Goal: Task Accomplishment & Management: Complete application form

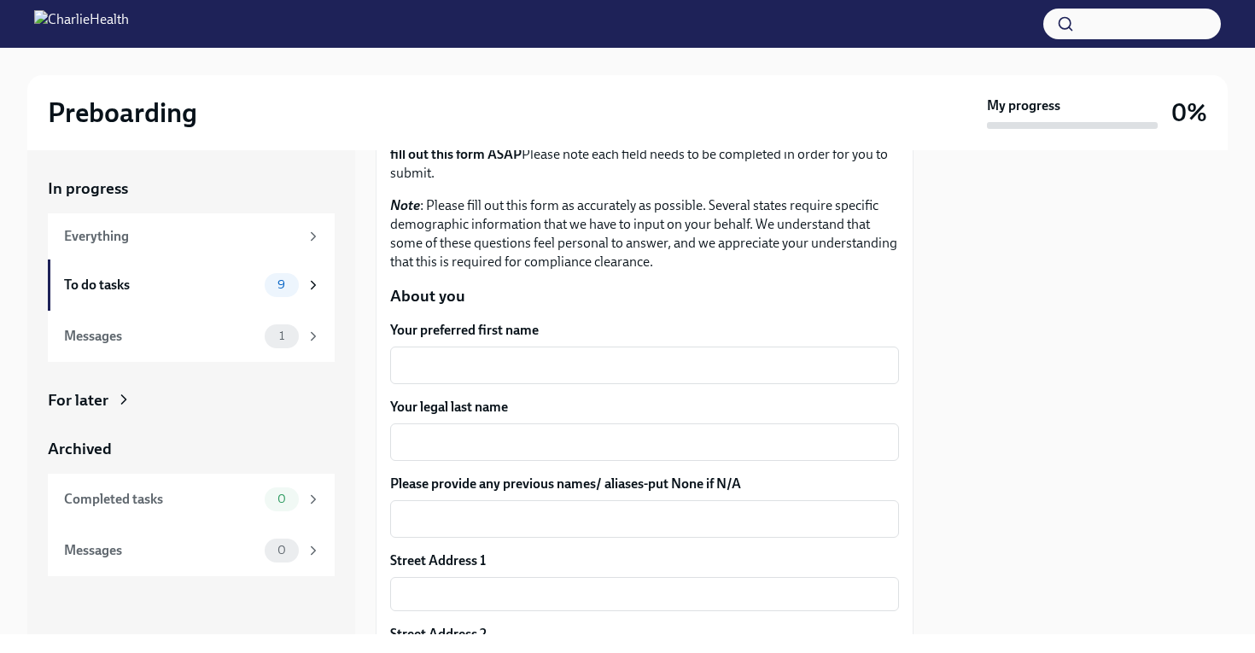
scroll to position [138, 0]
click at [594, 370] on textarea "Your preferred first name" at bounding box center [644, 366] width 488 height 20
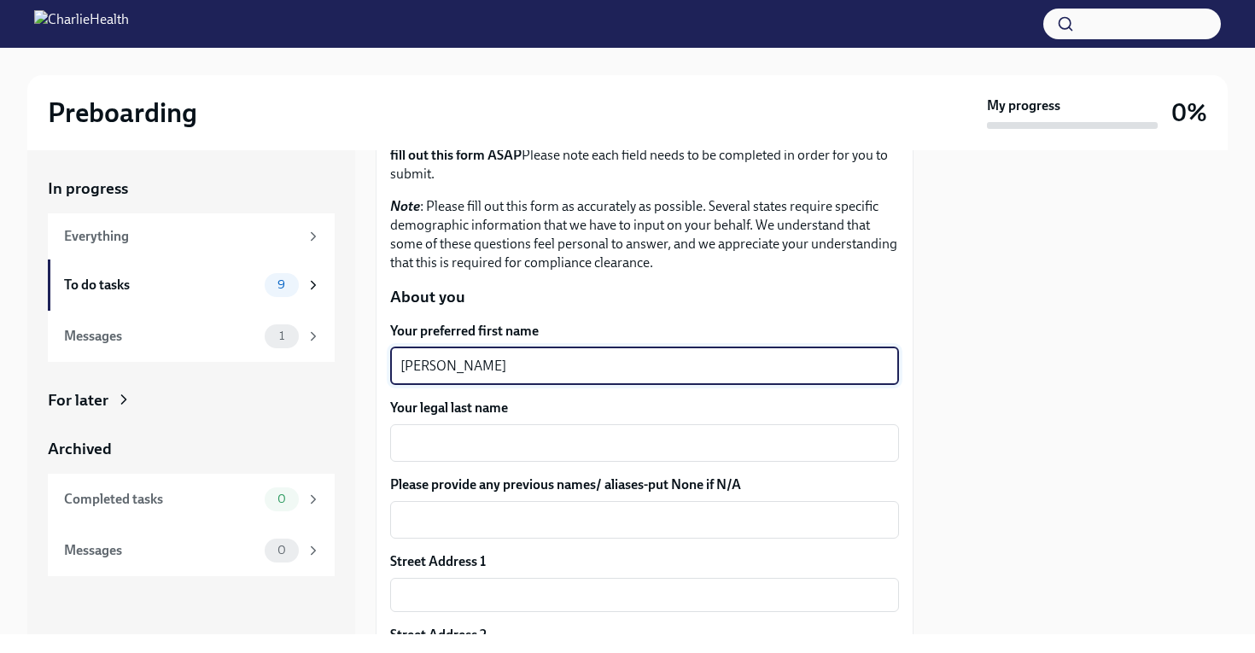
type textarea "[PERSON_NAME]"
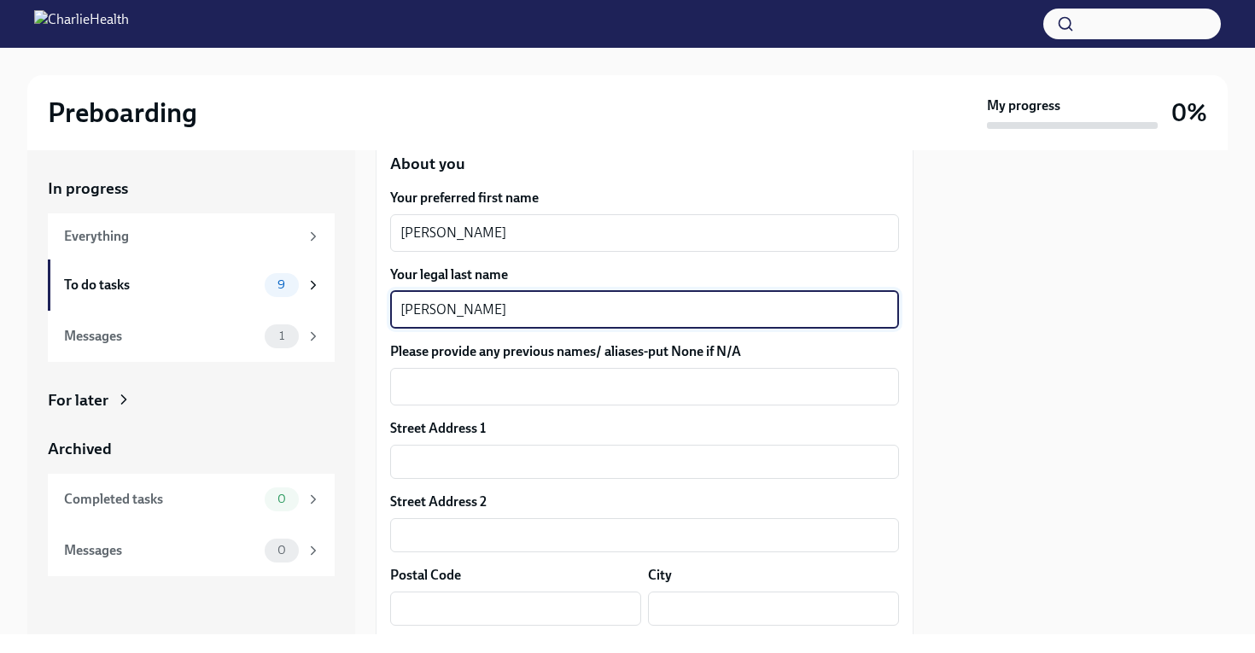
scroll to position [273, 0]
type textarea "[PERSON_NAME]"
click at [592, 392] on textarea "Please provide any previous names/ aliases-put None if N/A" at bounding box center [644, 385] width 488 height 20
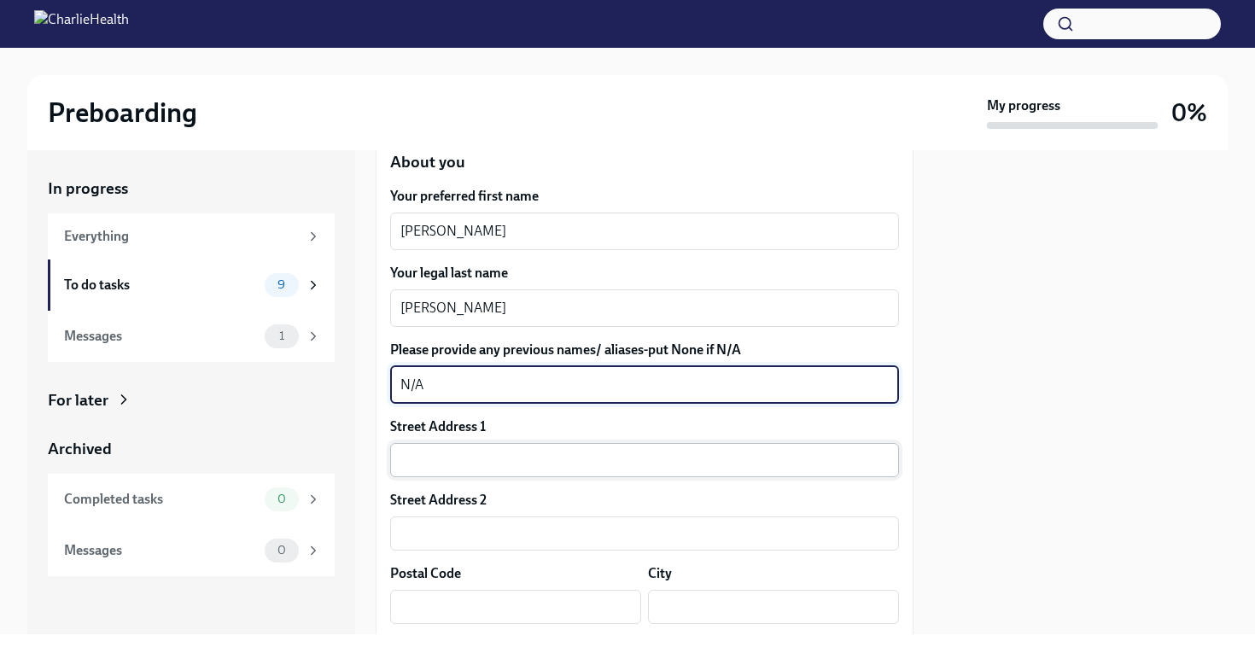
type textarea "N/A"
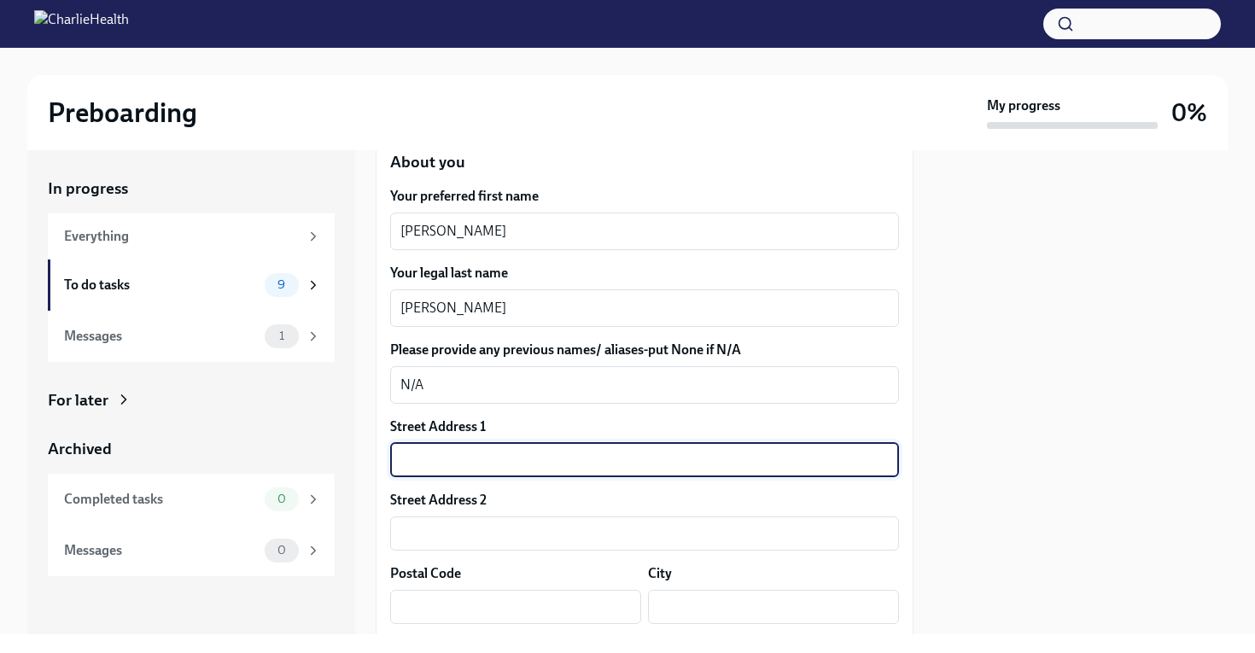
click at [573, 448] on input "text" at bounding box center [644, 460] width 509 height 34
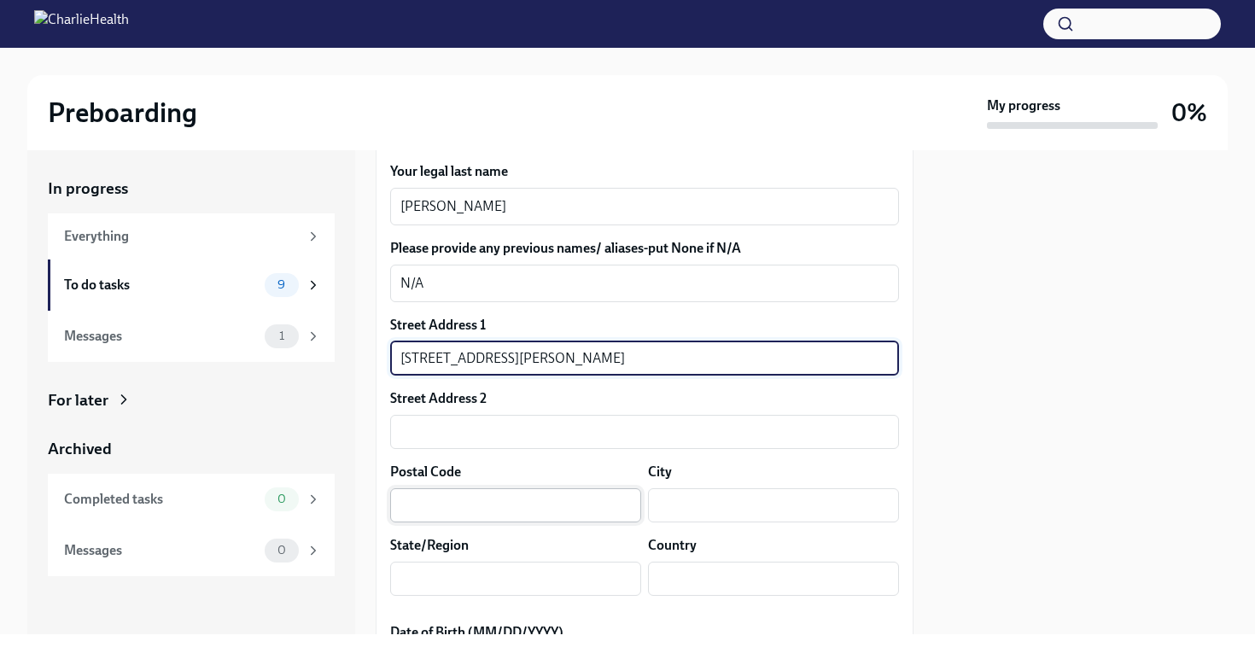
type input "[STREET_ADDRESS][PERSON_NAME]"
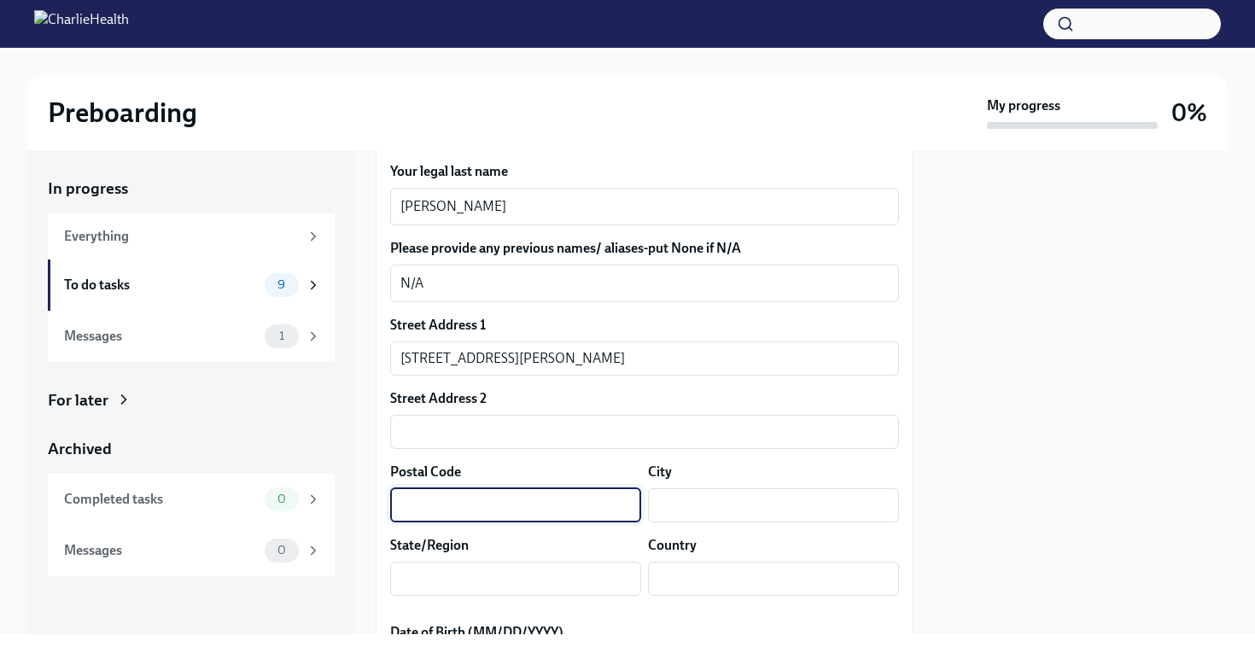
click at [532, 503] on input "text" at bounding box center [515, 505] width 251 height 34
type input "78752"
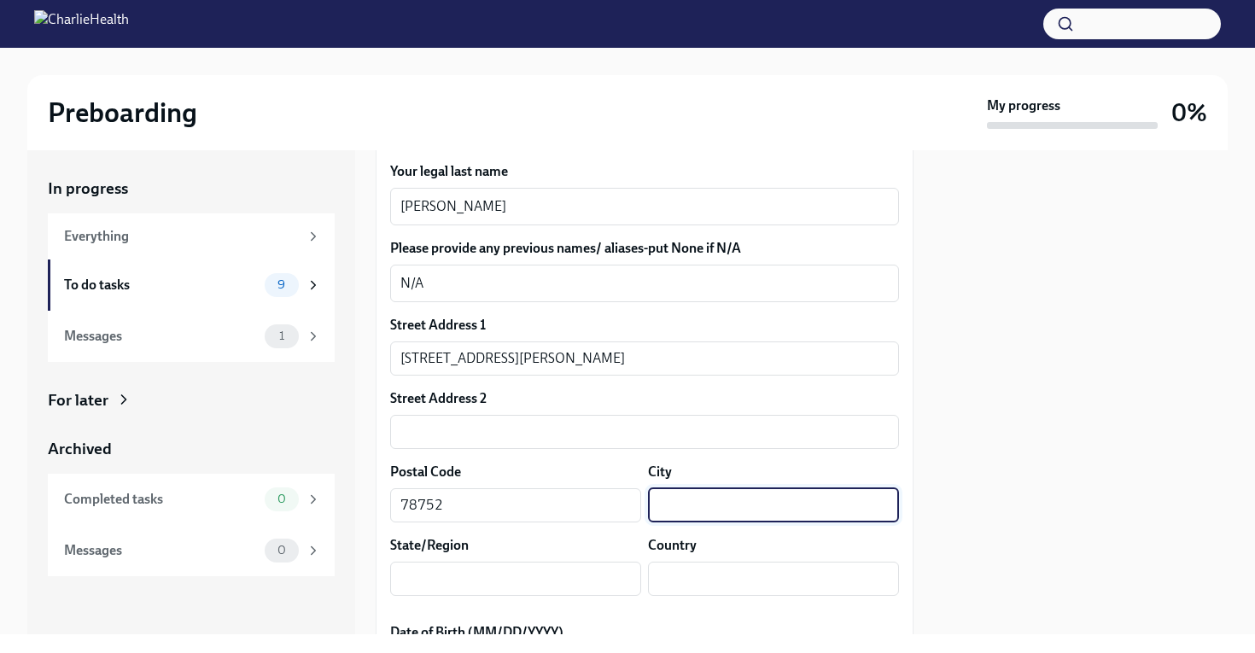
click at [757, 507] on input "text" at bounding box center [773, 505] width 251 height 34
type input "Austin"
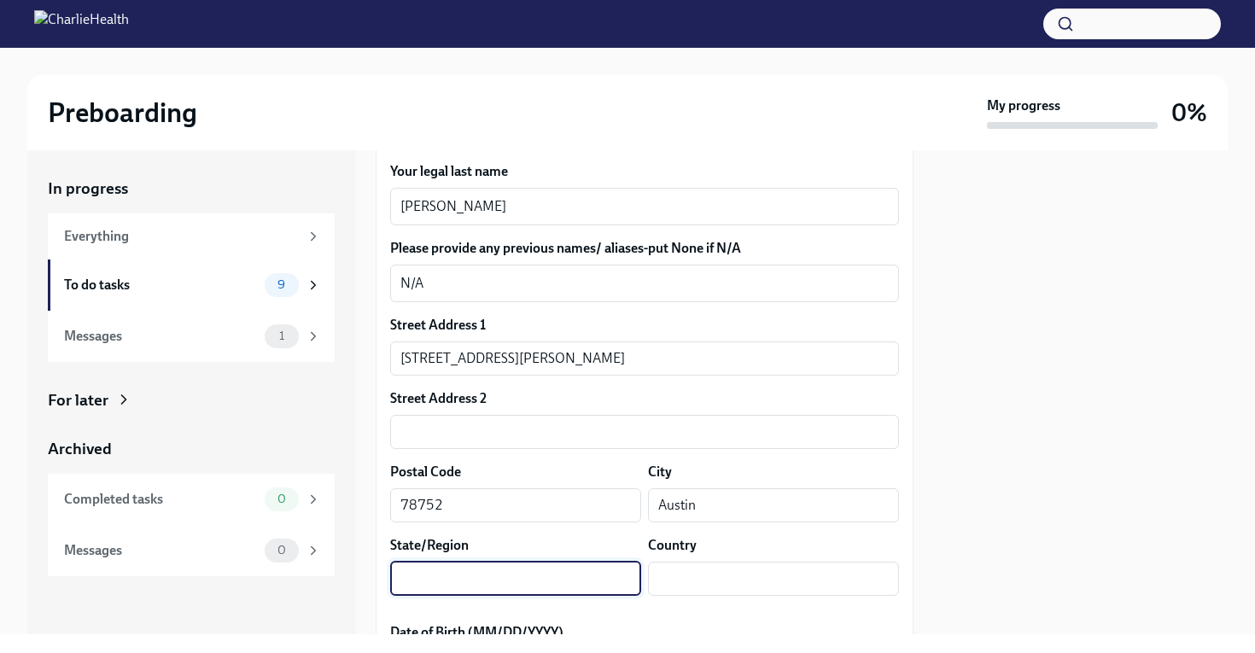
click at [569, 580] on input "text" at bounding box center [515, 579] width 251 height 34
type input "[GEOGRAPHIC_DATA]"
click at [722, 591] on input "text" at bounding box center [773, 579] width 251 height 34
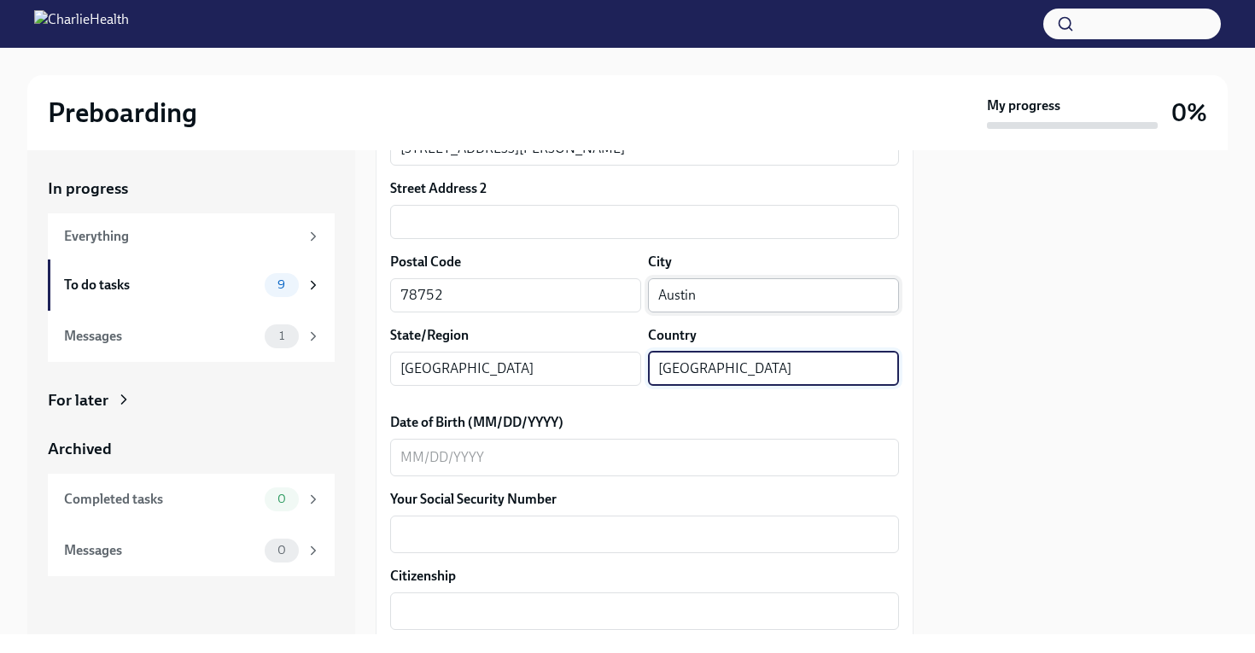
scroll to position [586, 0]
type input "[GEOGRAPHIC_DATA]"
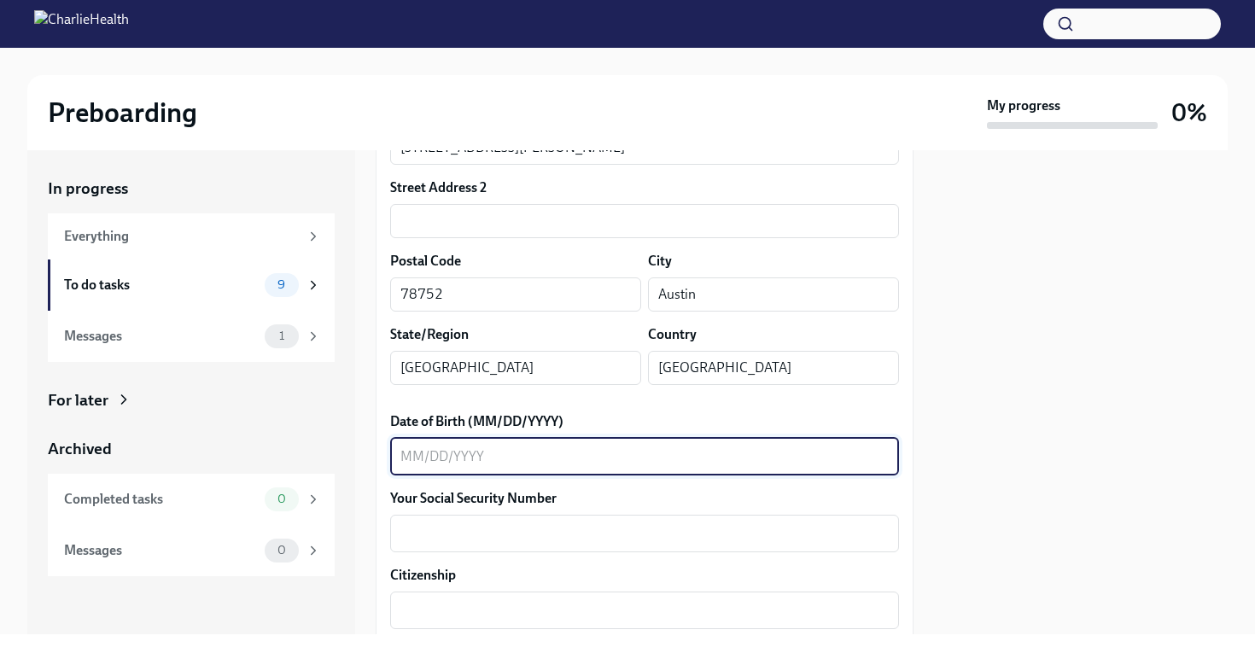
click at [532, 466] on textarea "Date of Birth (MM/DD/YYYY)" at bounding box center [644, 456] width 488 height 20
type textarea "[DATE]"
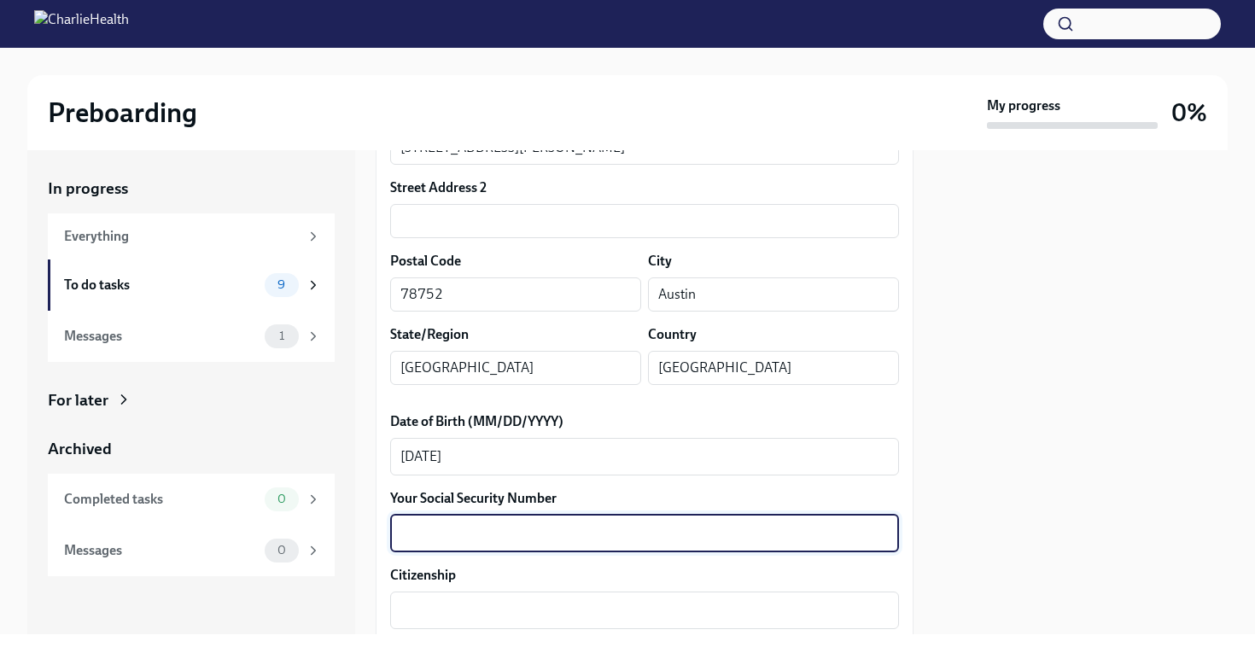
click at [557, 530] on textarea "Your Social Security Number" at bounding box center [644, 533] width 488 height 20
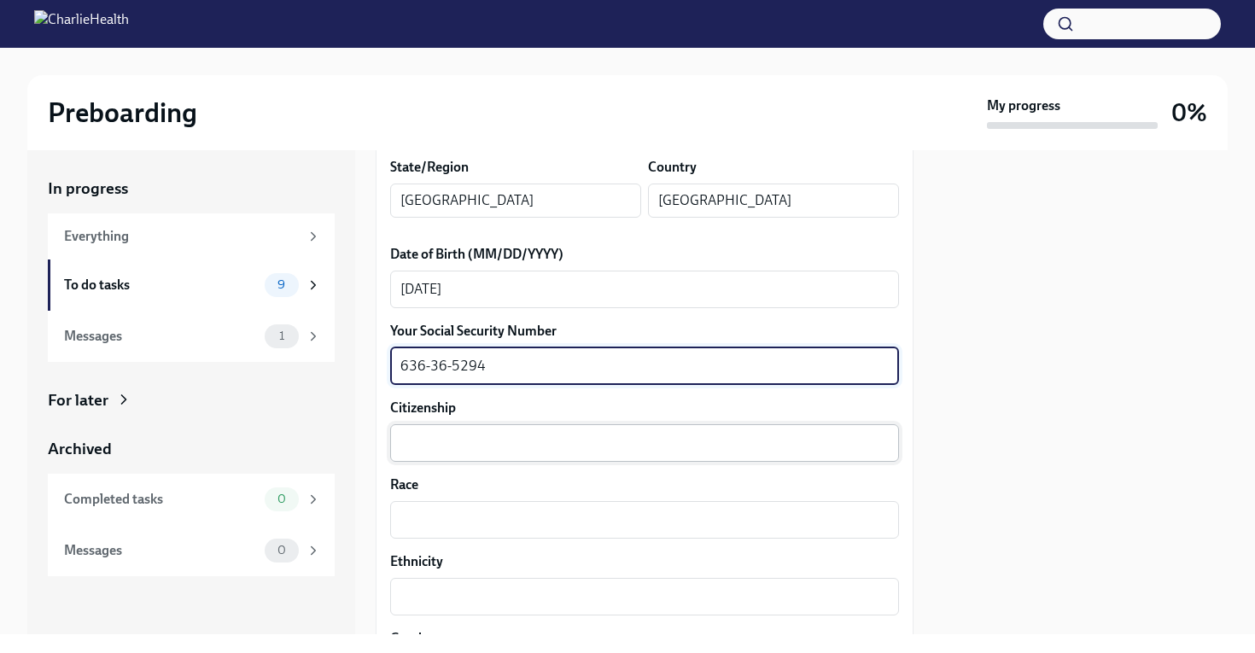
type textarea "636-36-5294"
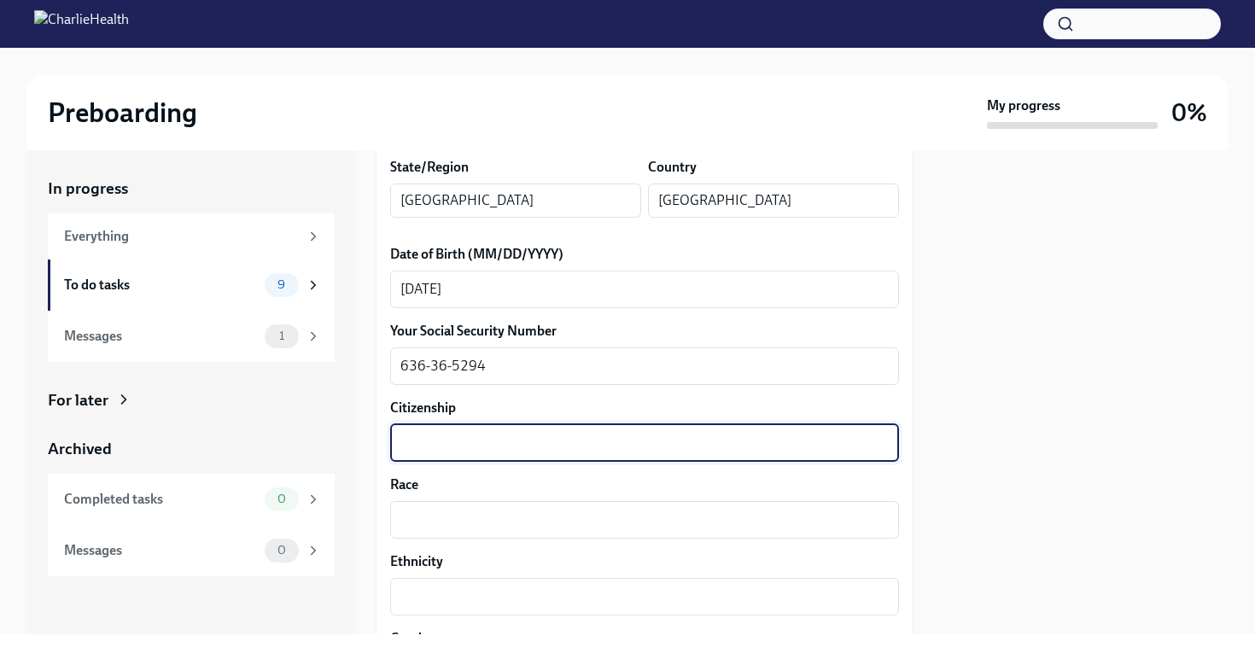
click at [570, 436] on textarea "Citizenship" at bounding box center [644, 443] width 488 height 20
type textarea "u"
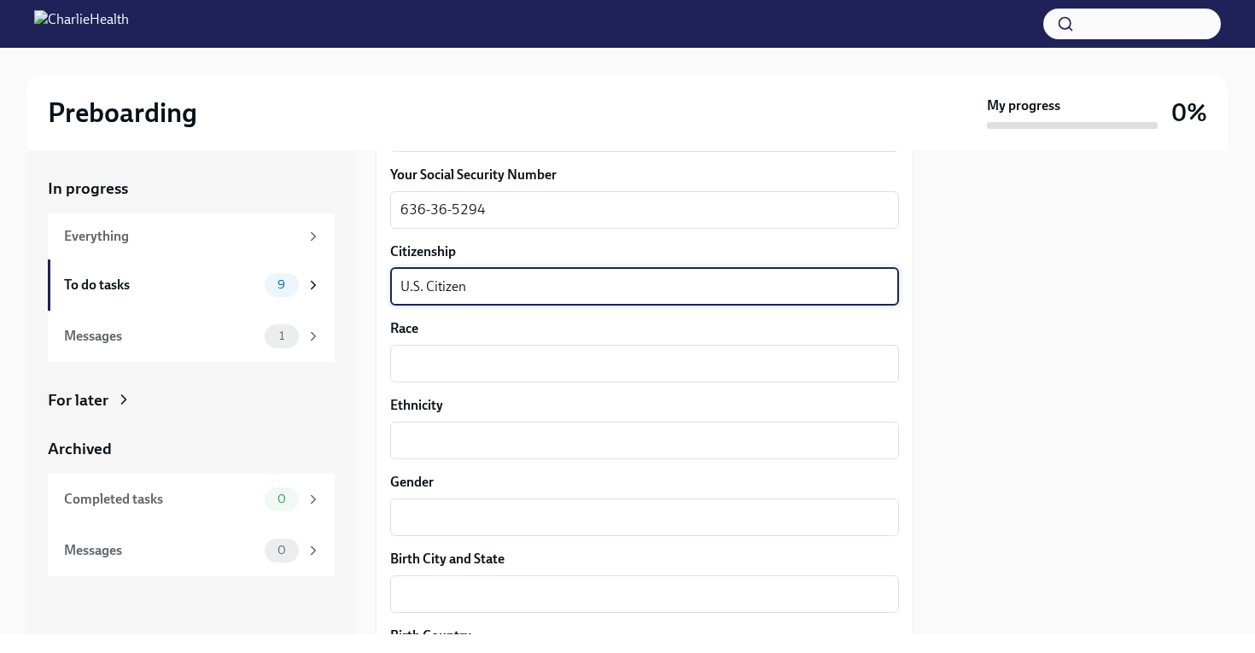
scroll to position [908, 0]
type textarea "U.S. Citizen"
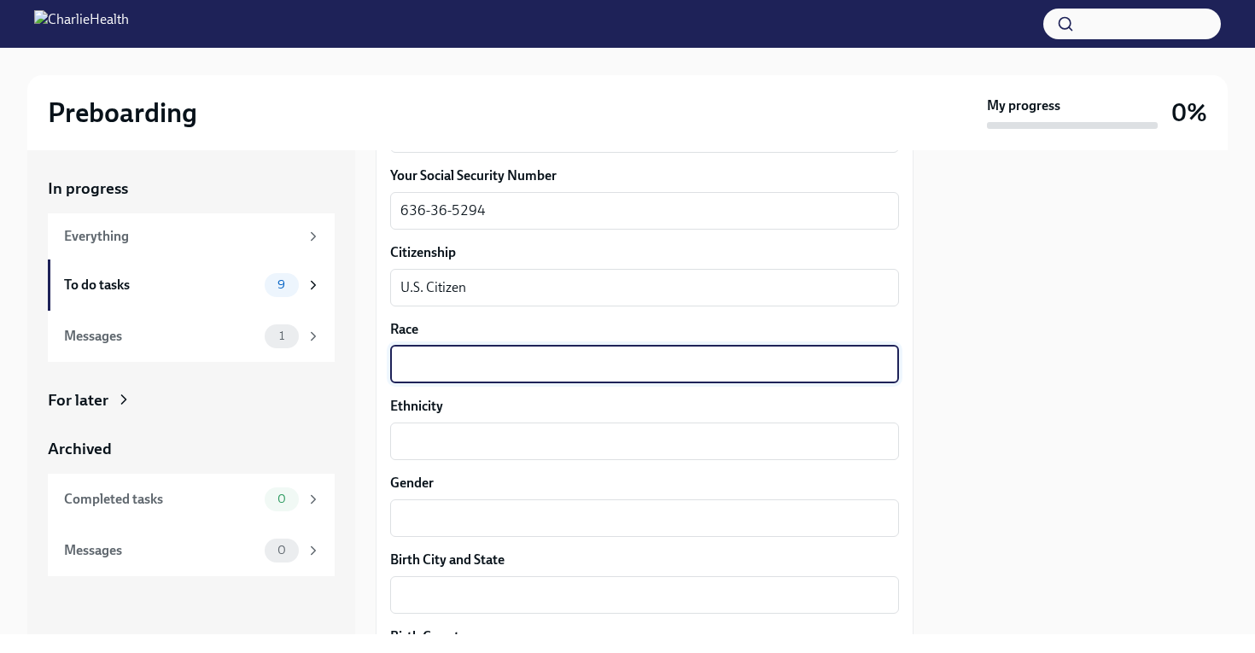
click at [570, 364] on textarea "Race" at bounding box center [644, 364] width 488 height 20
type textarea "White"
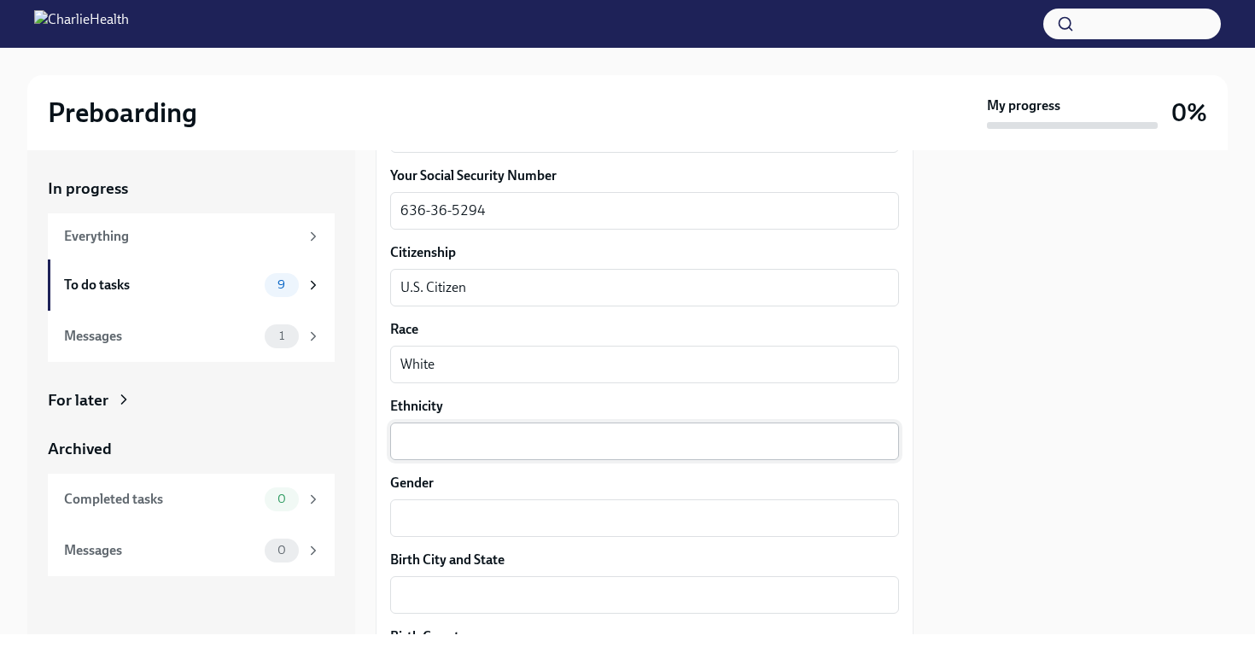
click at [539, 452] on div "x ​" at bounding box center [644, 442] width 509 height 38
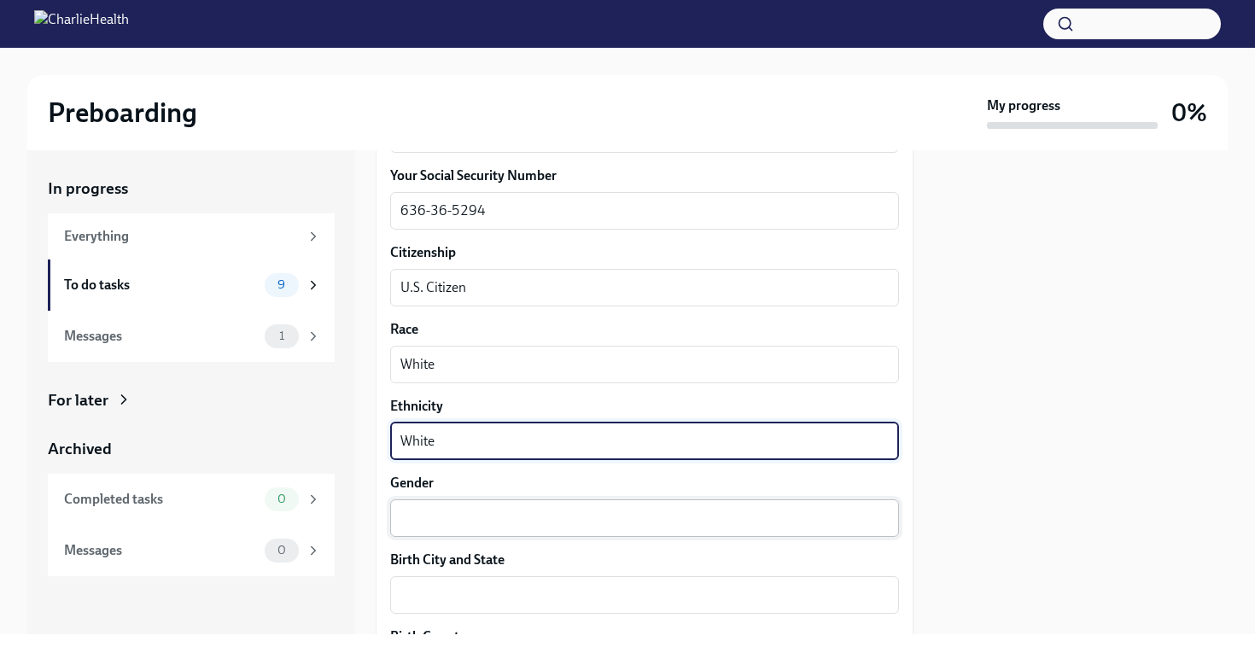
type textarea "White"
click at [476, 517] on textarea "Gender" at bounding box center [644, 518] width 488 height 20
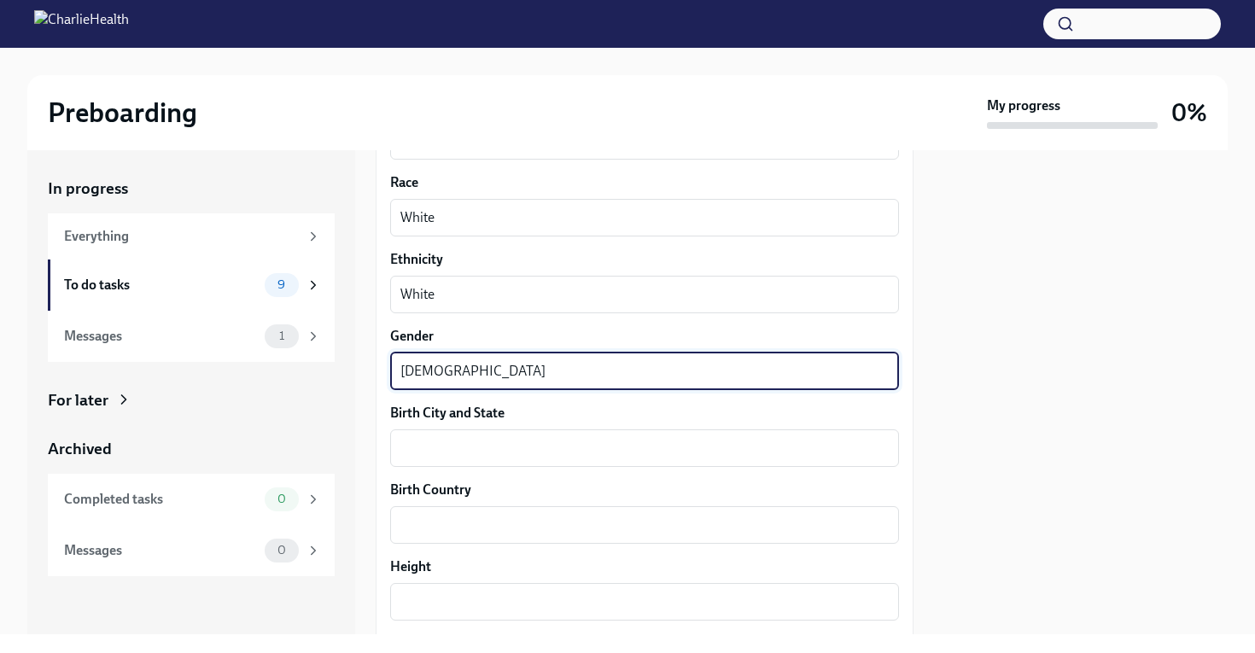
scroll to position [1056, 0]
type textarea "[DEMOGRAPHIC_DATA]"
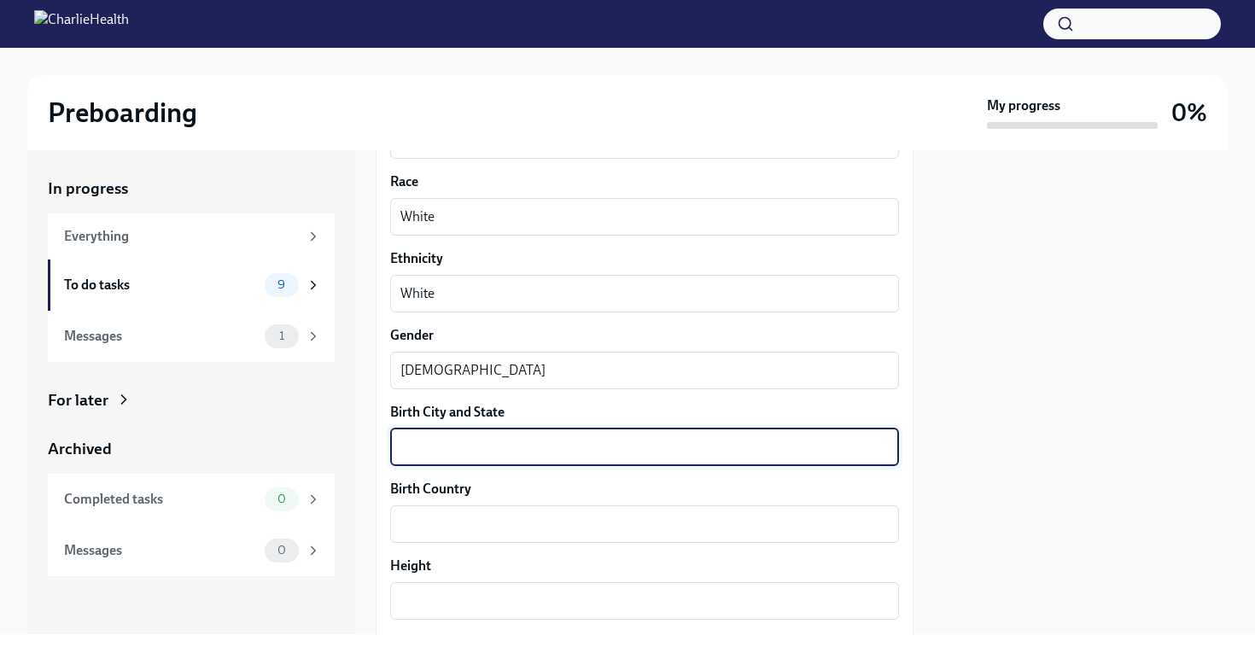
click at [505, 451] on textarea "Birth City and State" at bounding box center [644, 447] width 488 height 20
type textarea "The [GEOGRAPHIC_DATA], [US_STATE]"
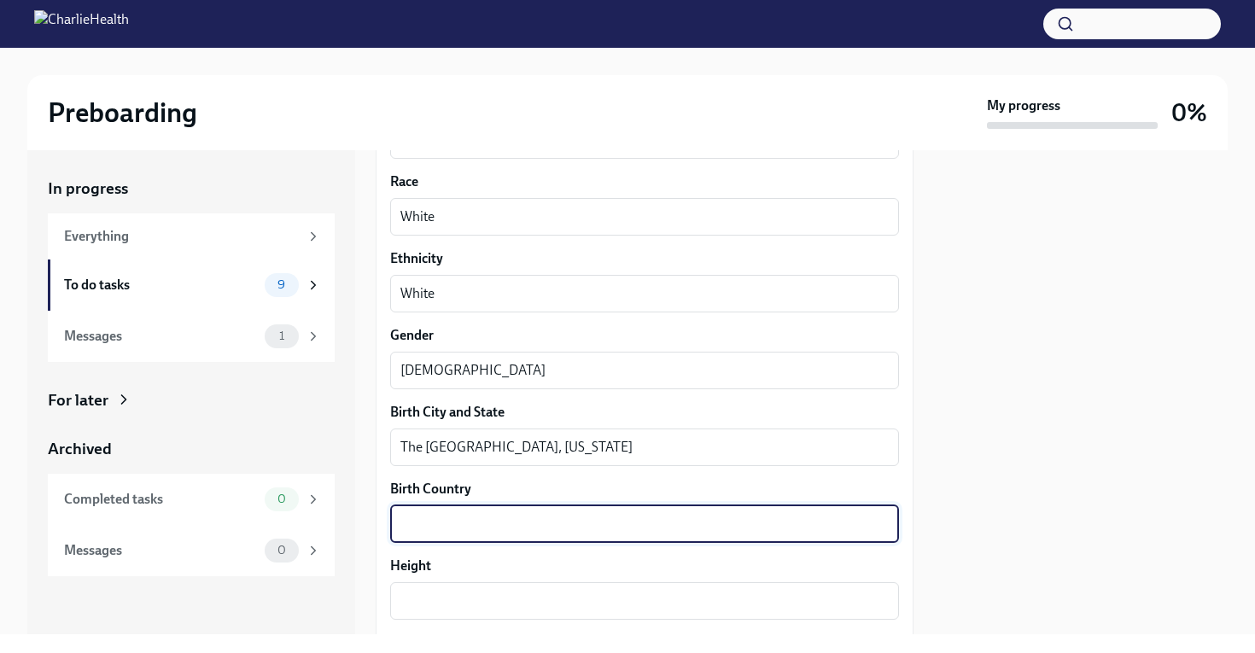
click at [491, 521] on textarea "Birth Country" at bounding box center [644, 524] width 488 height 20
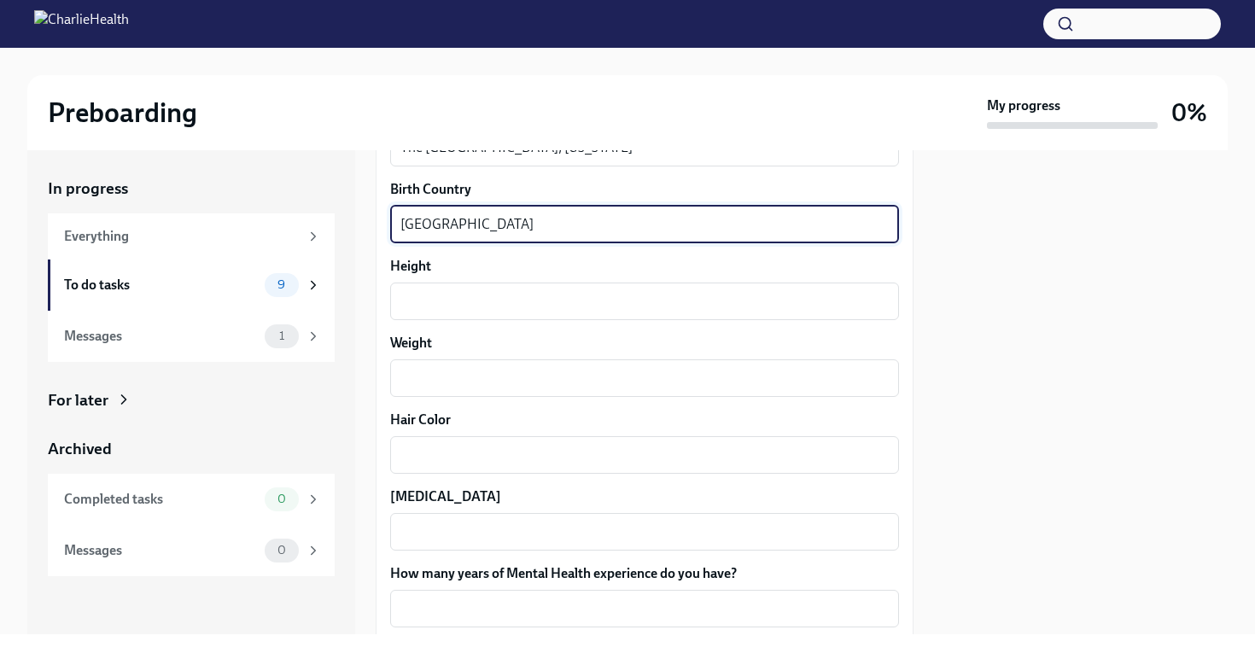
scroll to position [1400, 0]
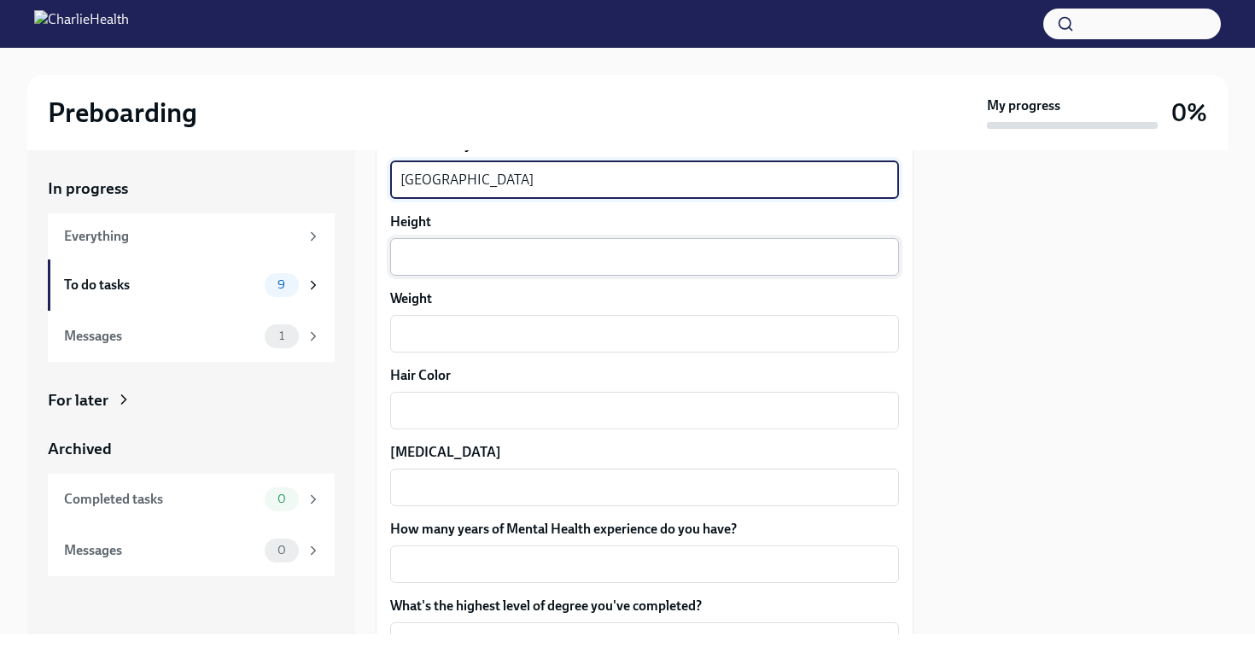
type textarea "[GEOGRAPHIC_DATA]"
click at [497, 262] on textarea "Height" at bounding box center [644, 257] width 488 height 20
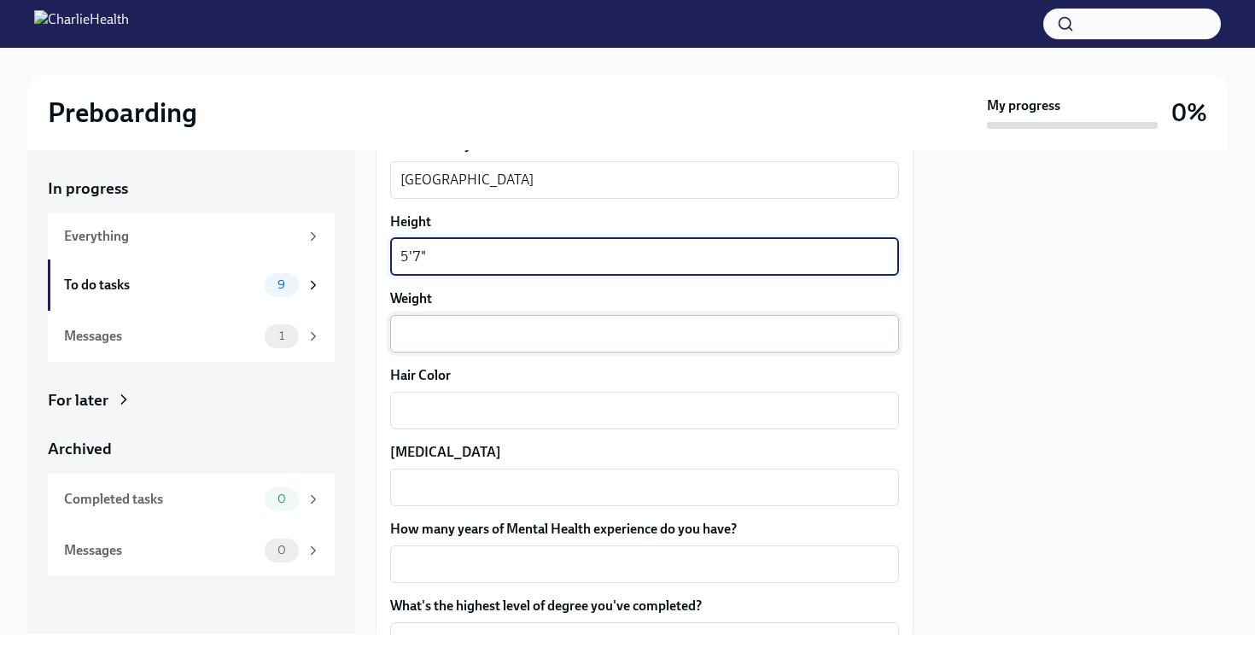
type textarea "5'7""
click at [434, 330] on textarea "Weight" at bounding box center [644, 334] width 488 height 20
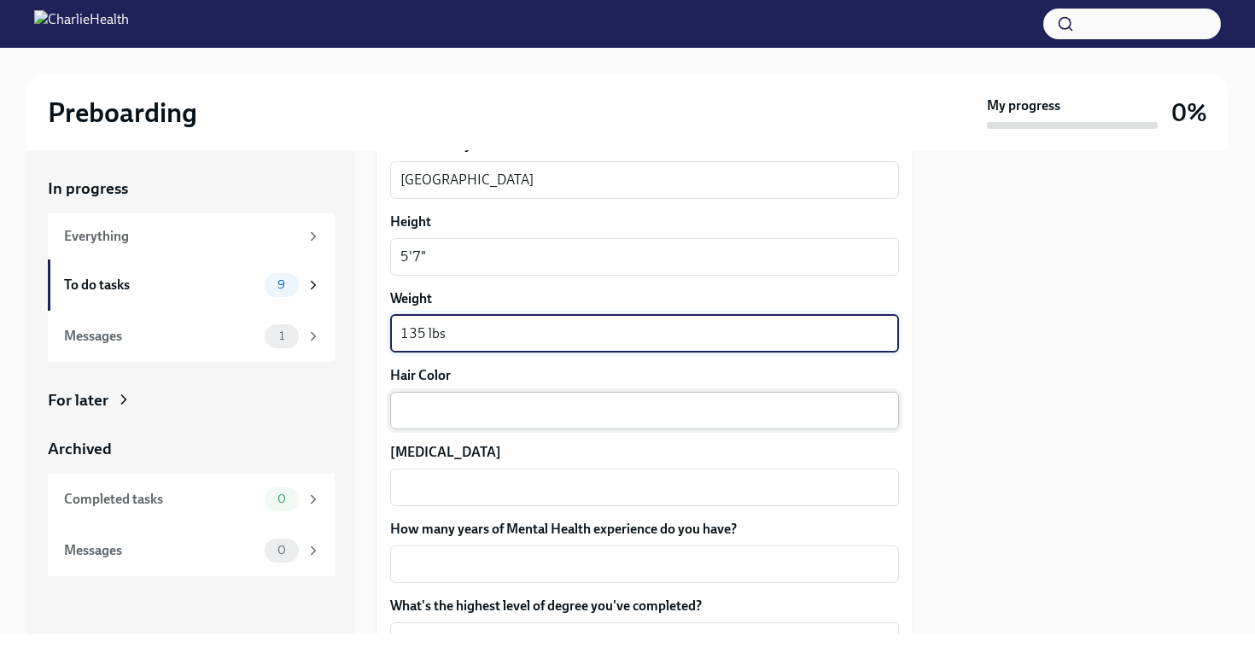
type textarea "135 lbs"
click at [453, 401] on textarea "Hair Color" at bounding box center [644, 410] width 488 height 20
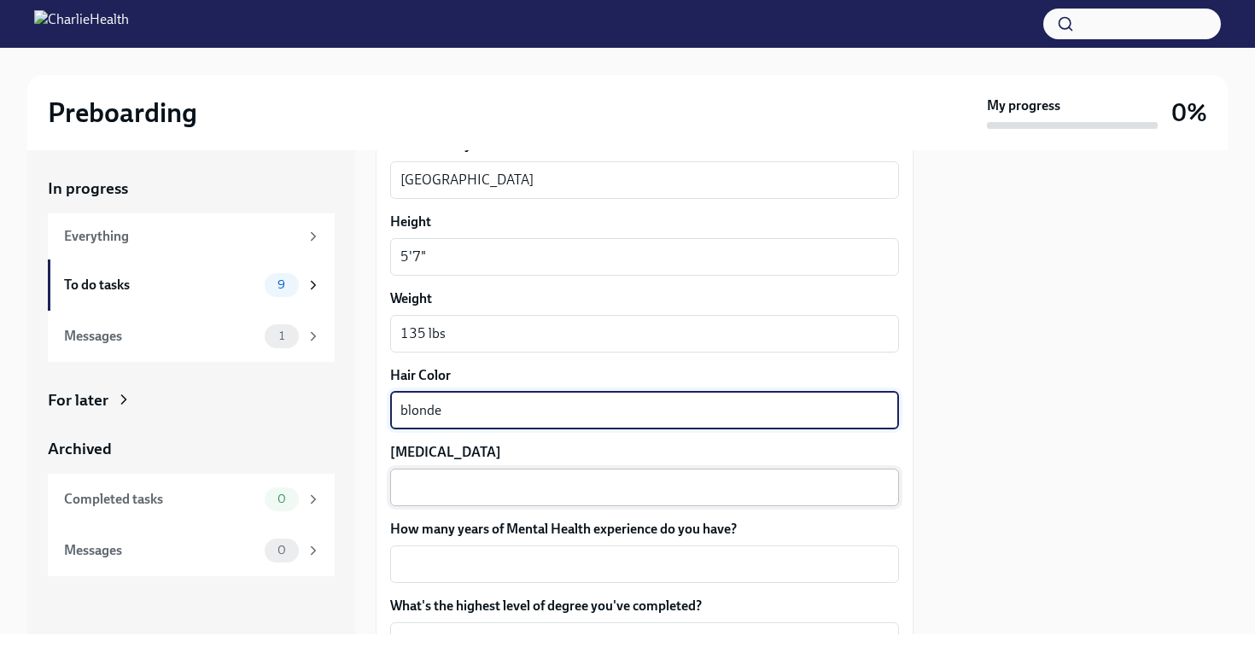
type textarea "blonde"
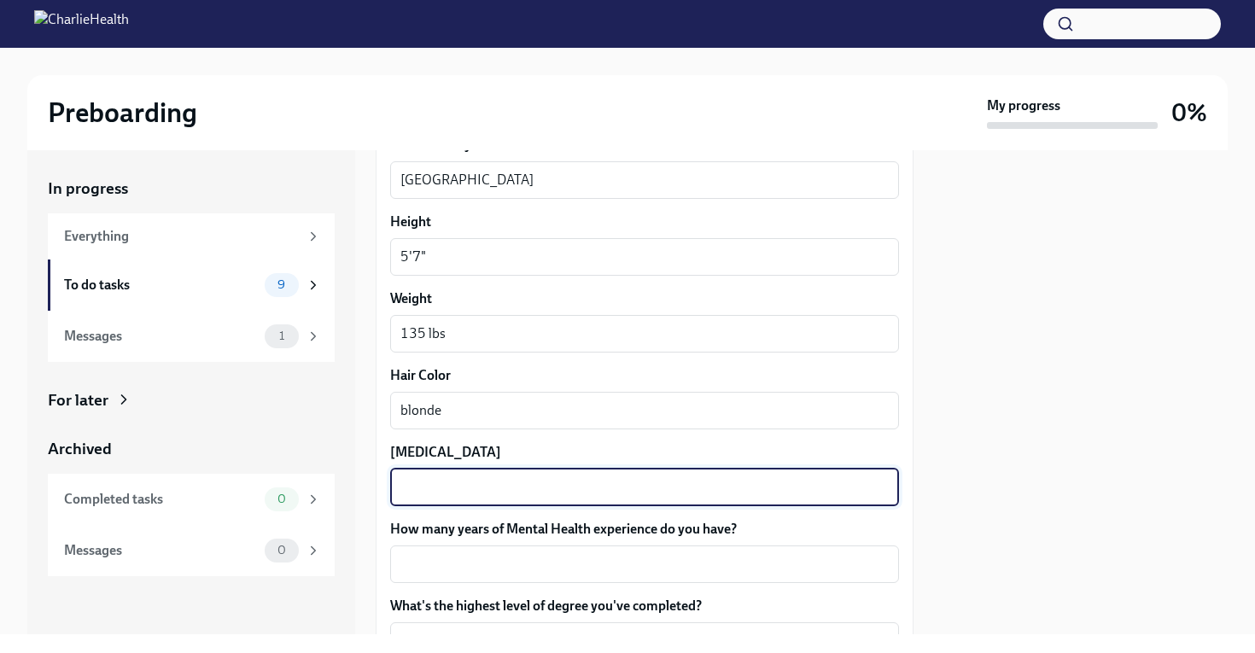
click at [457, 484] on textarea "[MEDICAL_DATA]" at bounding box center [644, 487] width 488 height 20
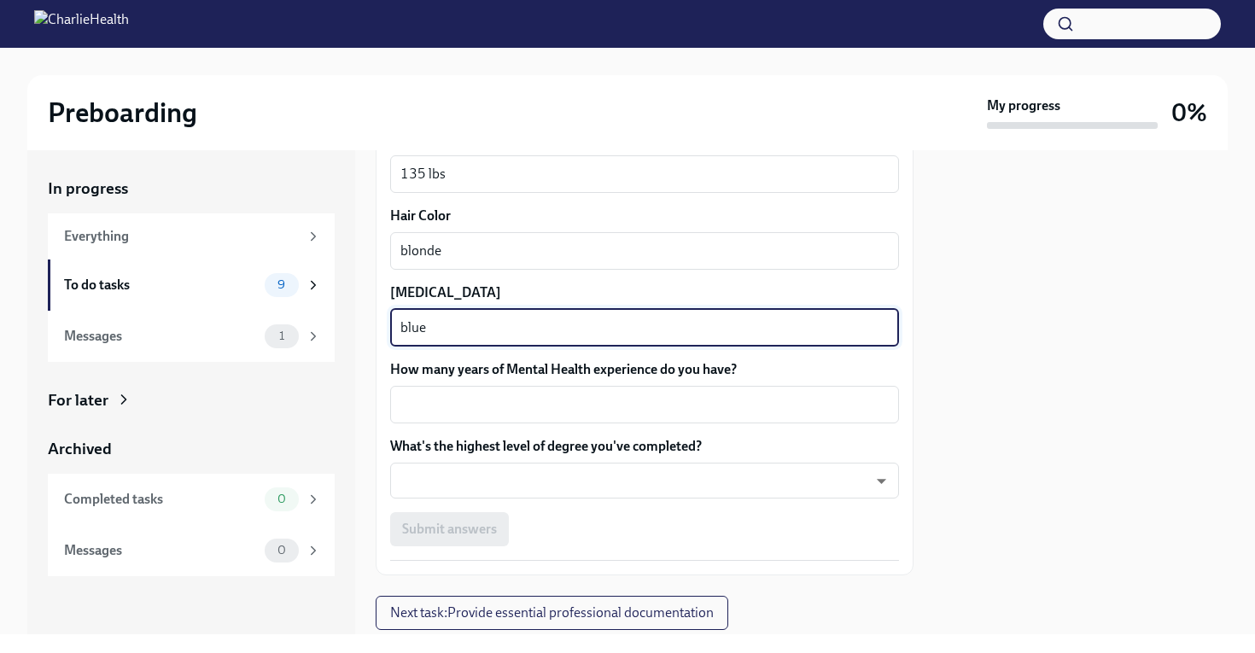
scroll to position [1562, 0]
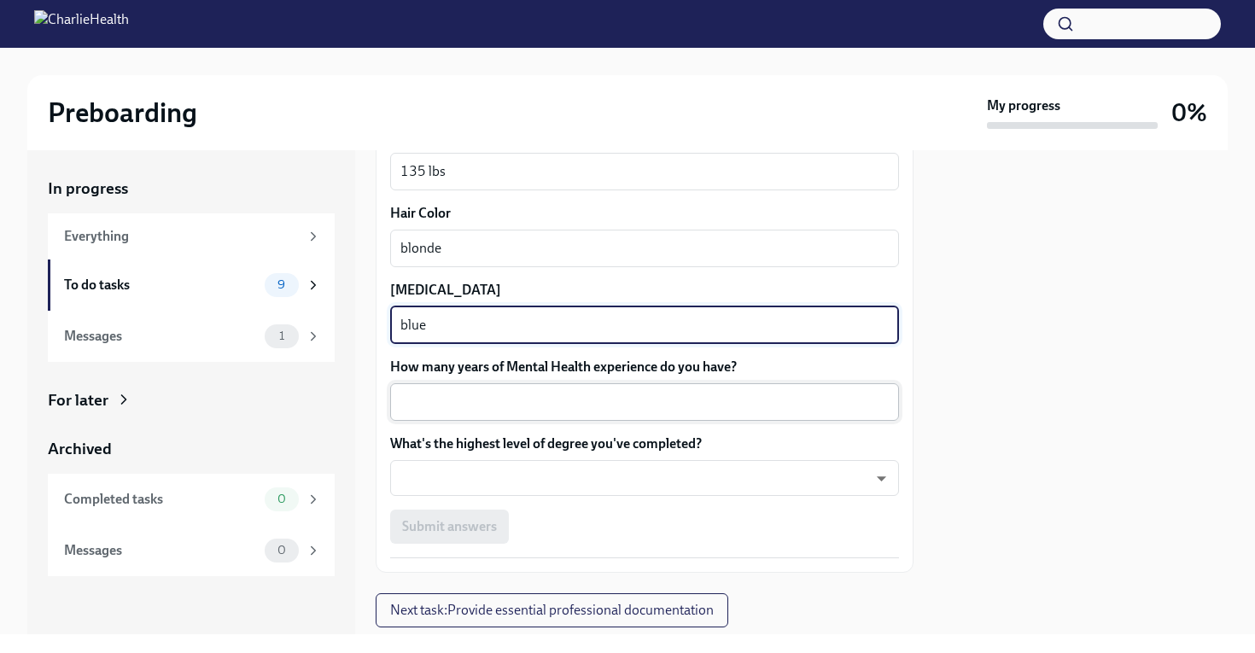
type textarea "blue"
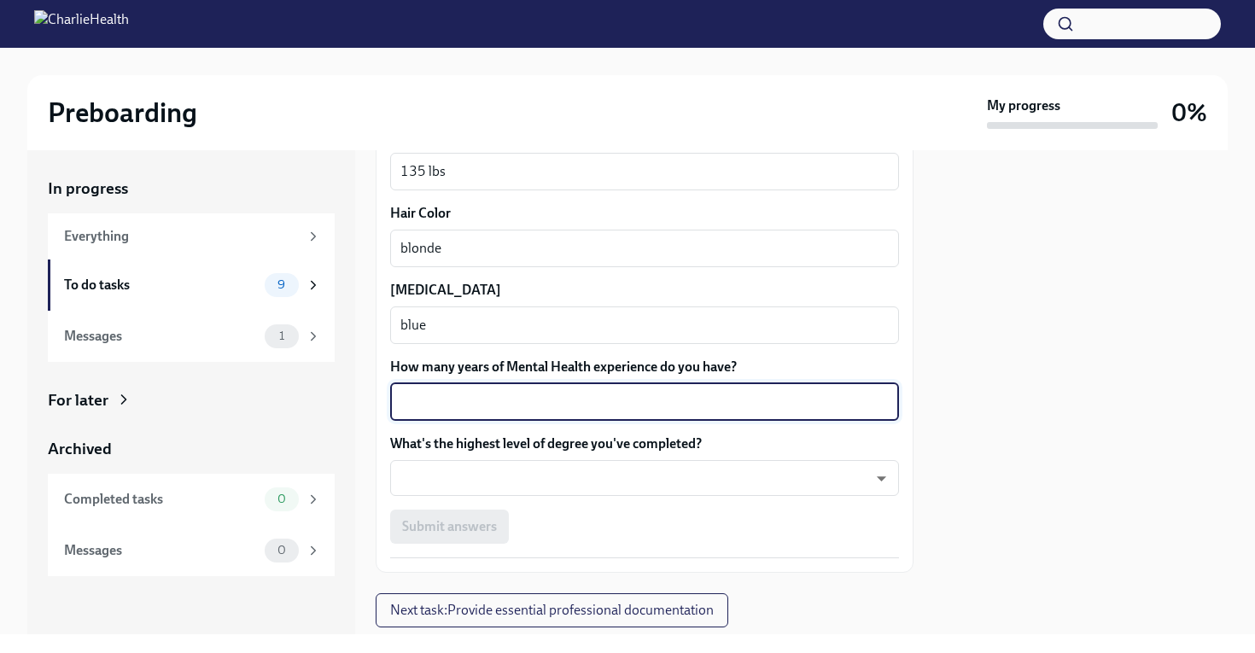
click at [562, 401] on textarea "How many years of Mental Health experience do you have?" at bounding box center [644, 402] width 488 height 20
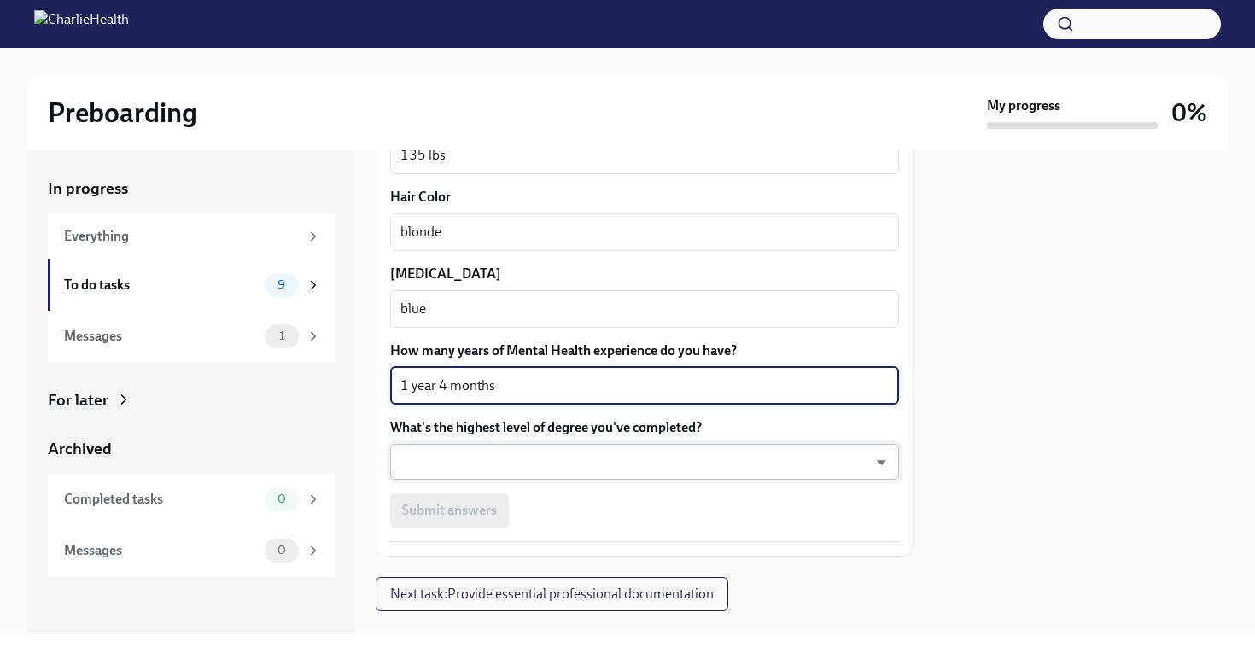
type textarea "1 year 4 months"
click at [539, 470] on body "Preboarding My progress 0% In progress Everything To do tasks 9 Messages 1 For …" at bounding box center [627, 326] width 1255 height 653
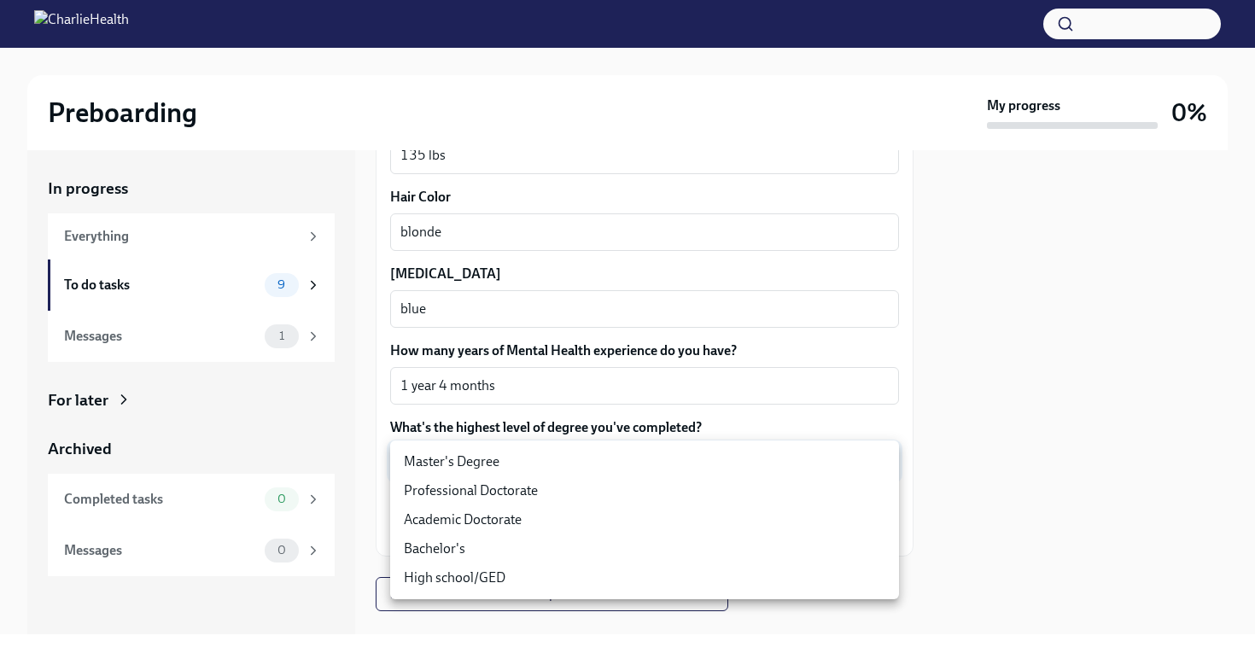
click at [539, 470] on li "Master's Degree" at bounding box center [644, 461] width 509 height 29
type input "2vBr-ghkD"
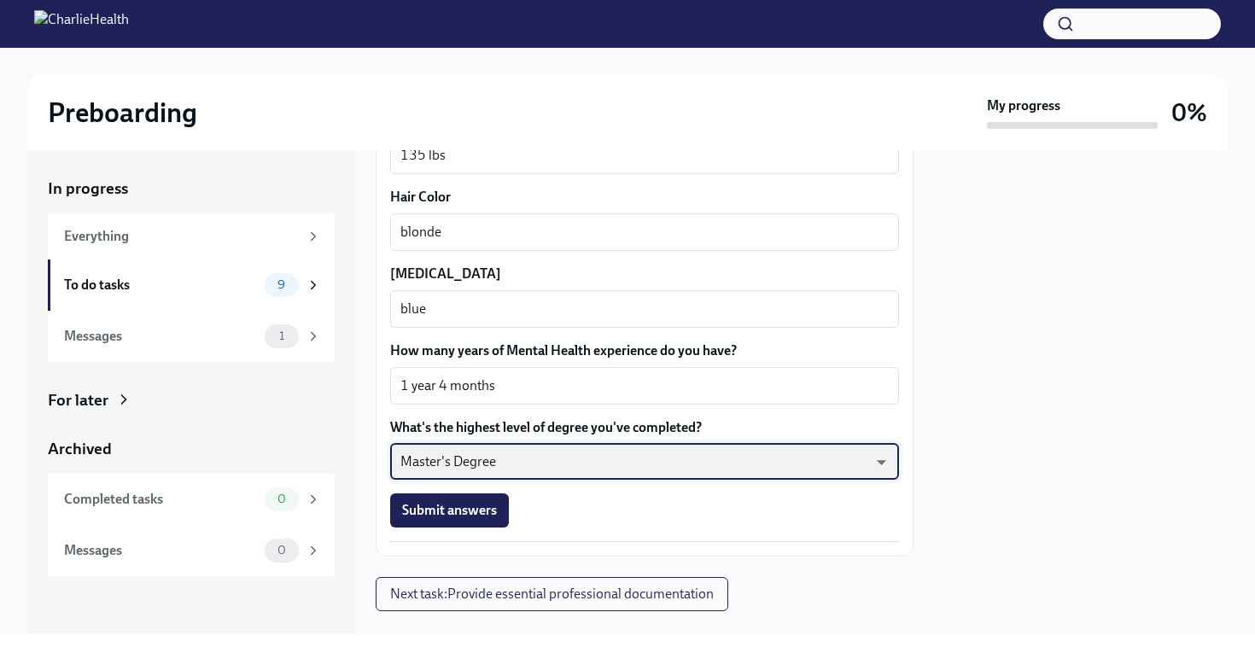
scroll to position [1610, 0]
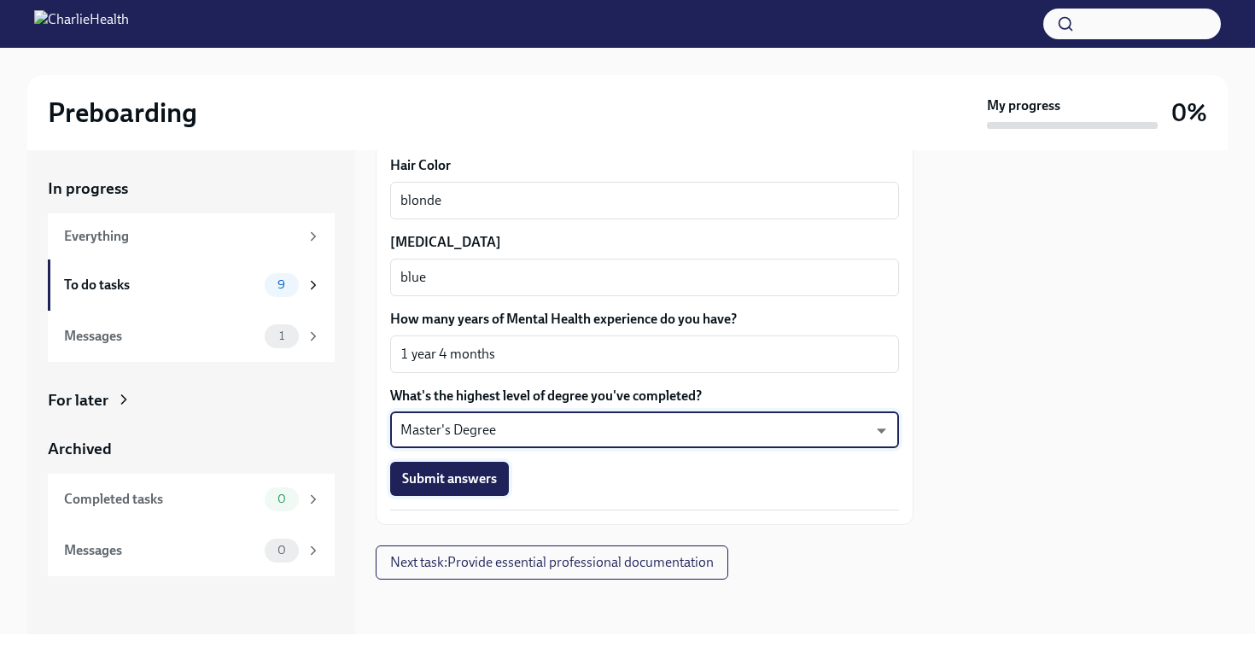
click at [475, 471] on span "Submit answers" at bounding box center [449, 478] width 95 height 17
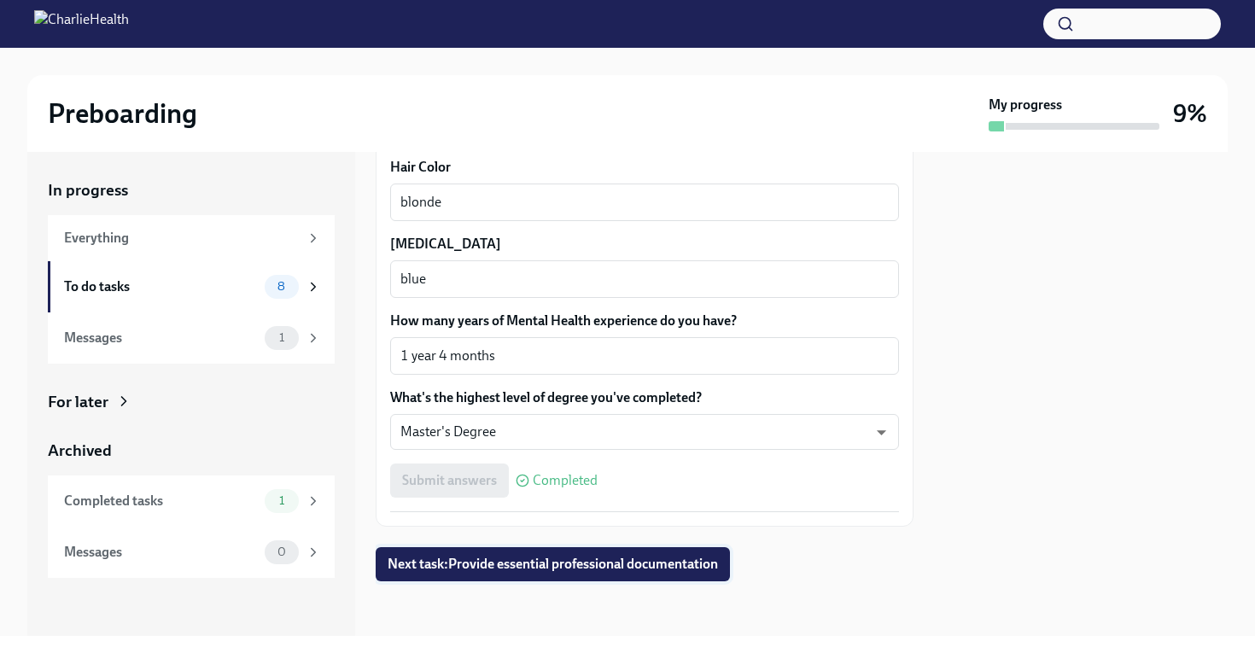
click at [540, 570] on span "Next task : Provide essential professional documentation" at bounding box center [553, 564] width 330 height 17
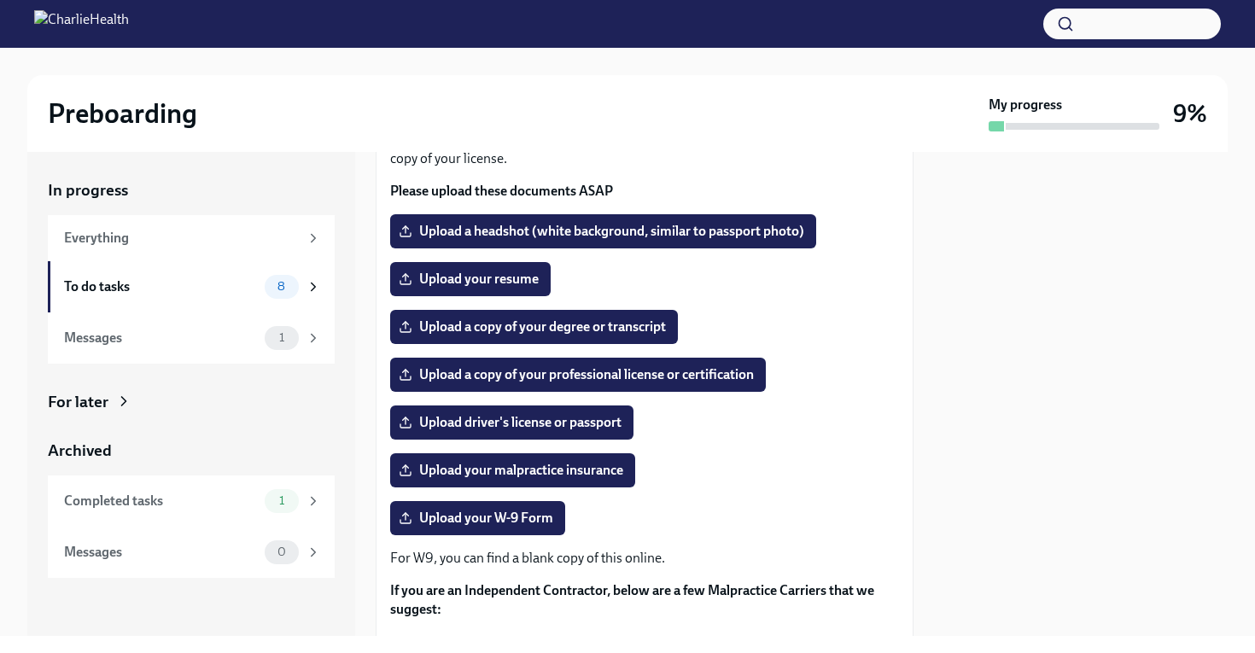
scroll to position [146, 0]
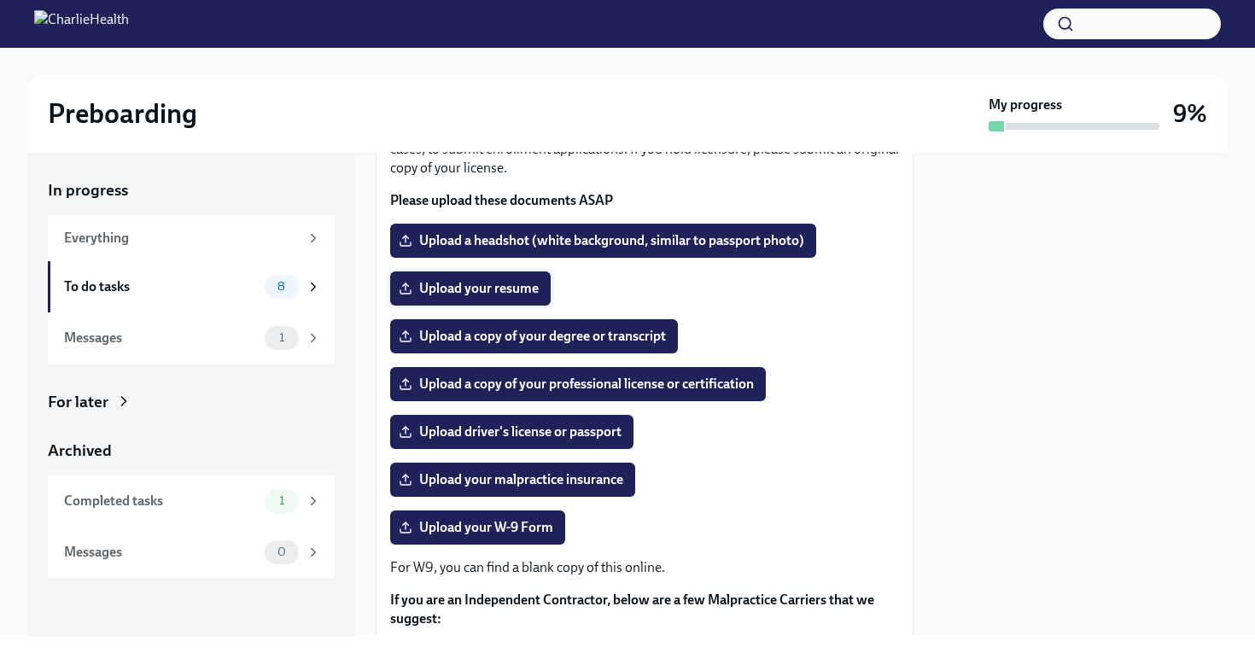
click at [477, 291] on span "Upload your resume" at bounding box center [470, 288] width 137 height 17
click at [0, 0] on input "Upload your resume" at bounding box center [0, 0] width 0 height 0
click at [592, 341] on span "Upload a copy of your degree or transcript" at bounding box center [534, 336] width 264 height 17
click at [0, 0] on input "Upload a copy of your degree or transcript" at bounding box center [0, 0] width 0 height 0
click at [520, 338] on span "Upload a copy of your degree or transcript" at bounding box center [534, 336] width 264 height 17
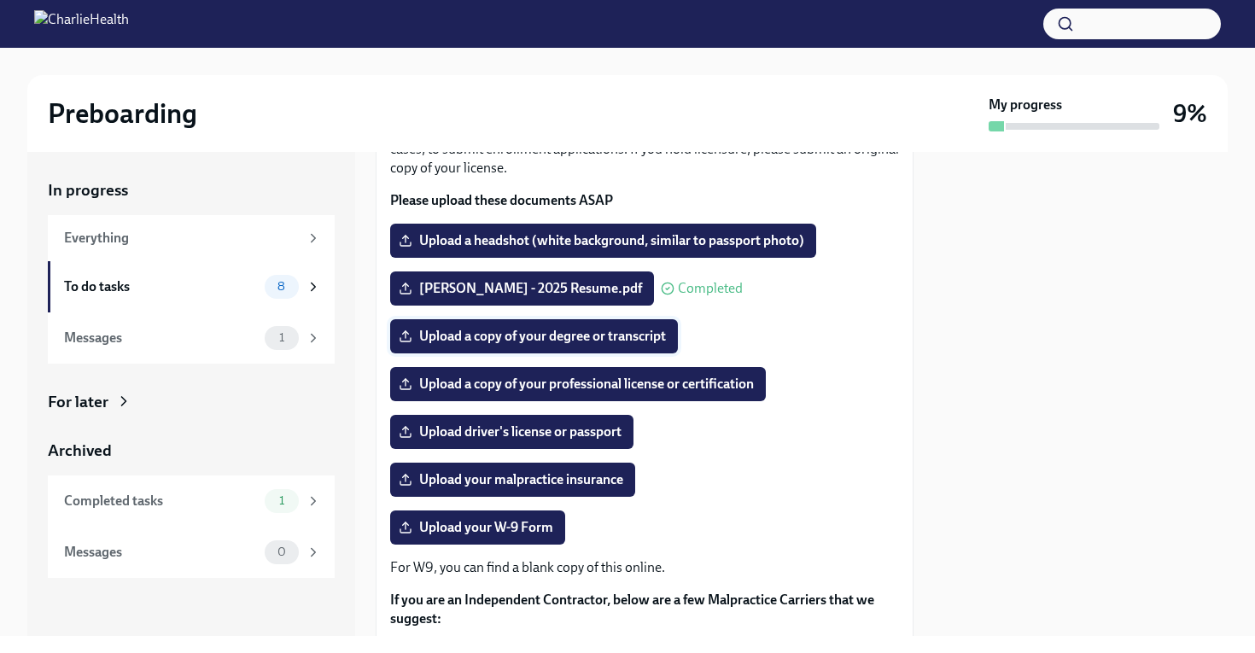
click at [0, 0] on input "Upload a copy of your degree or transcript" at bounding box center [0, 0] width 0 height 0
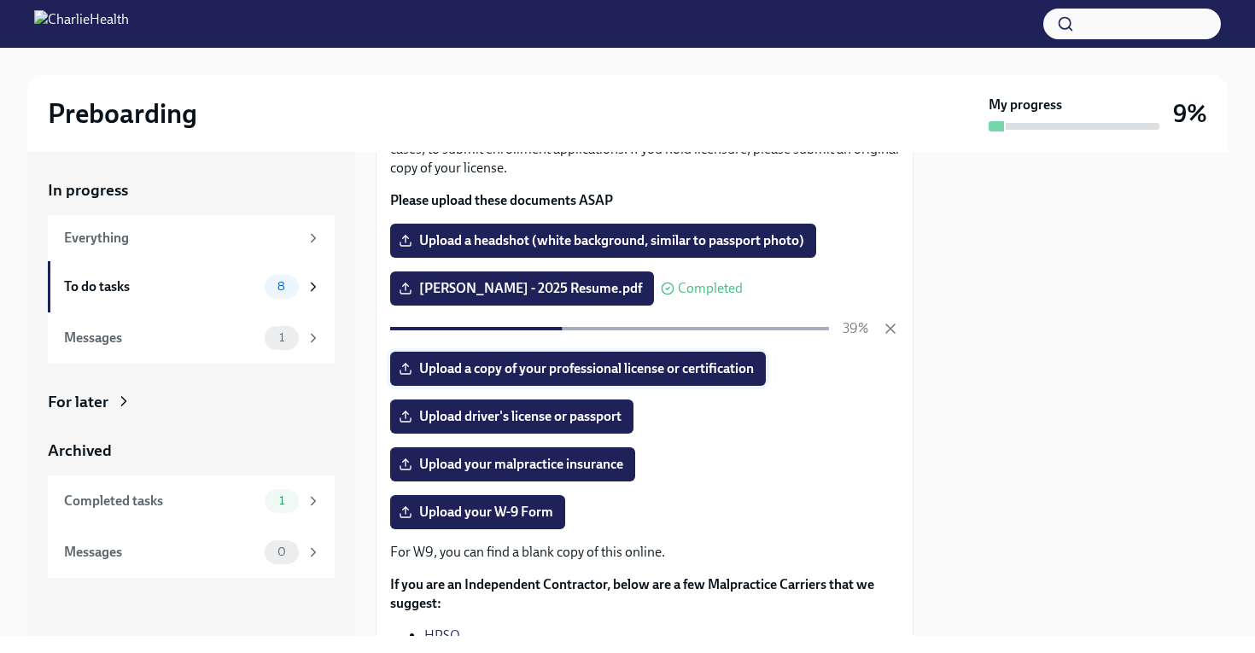
click at [499, 370] on span "Upload a copy of your professional license or certification" at bounding box center [578, 368] width 352 height 17
click at [0, 0] on input "Upload a copy of your professional license or certification" at bounding box center [0, 0] width 0 height 0
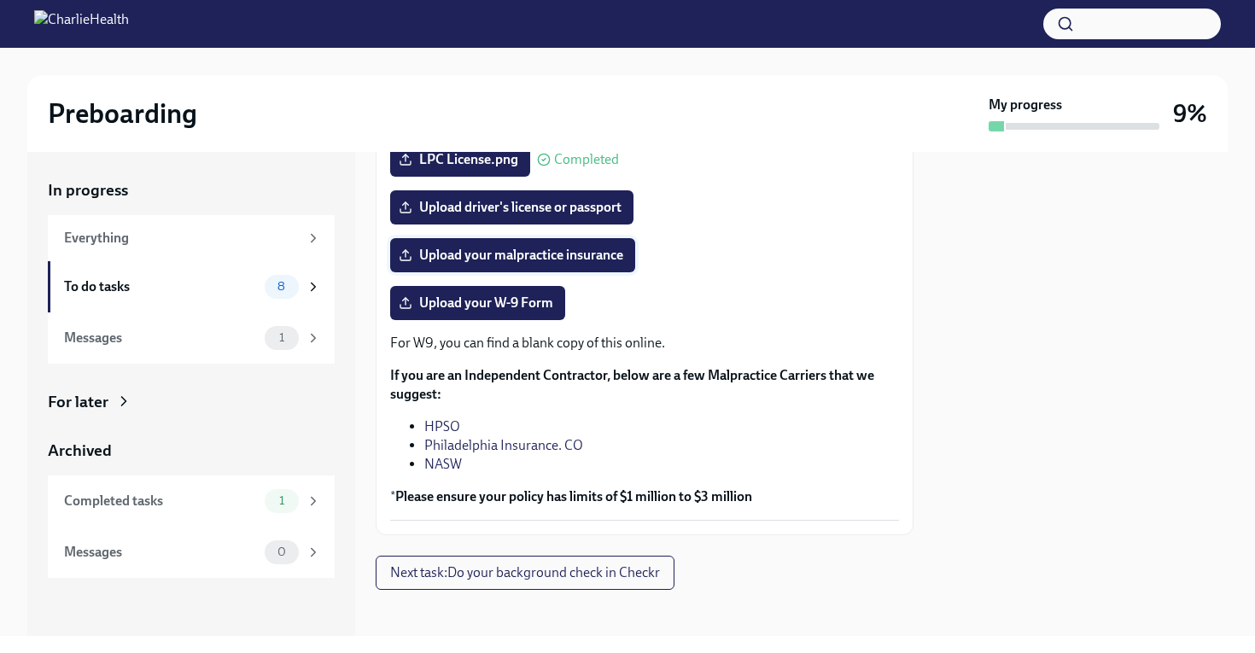
scroll to position [379, 0]
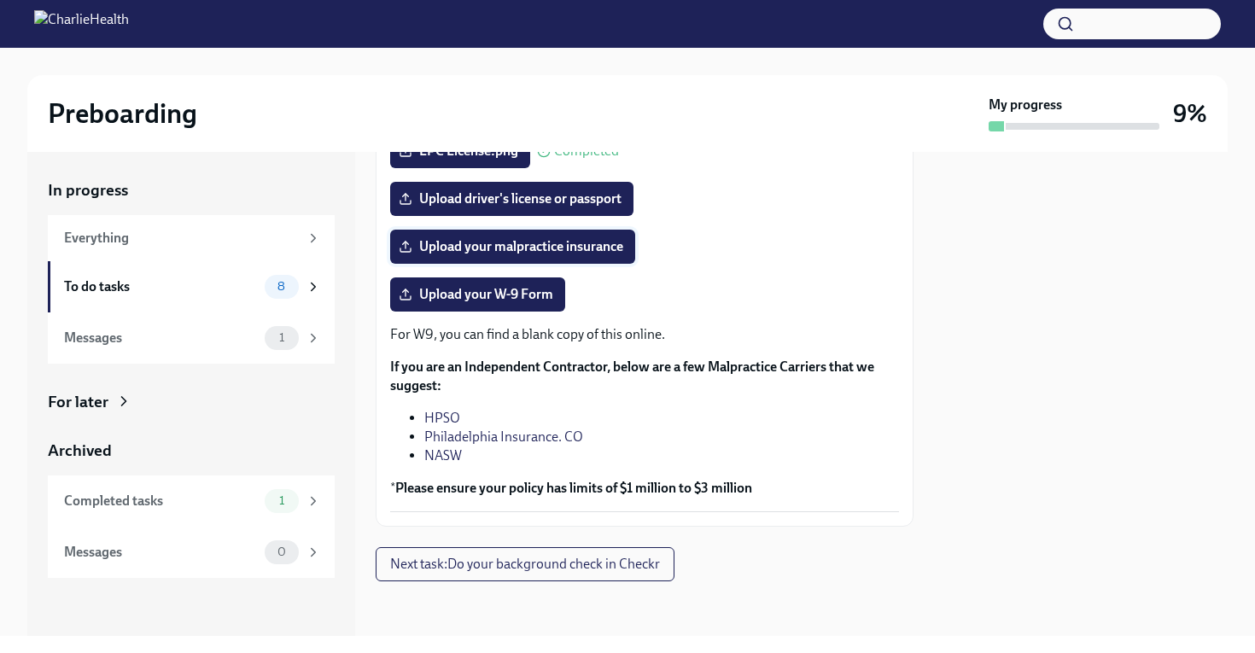
click at [528, 240] on span "Upload your malpractice insurance" at bounding box center [512, 246] width 221 height 17
click at [0, 0] on input "Upload your malpractice insurance" at bounding box center [0, 0] width 0 height 0
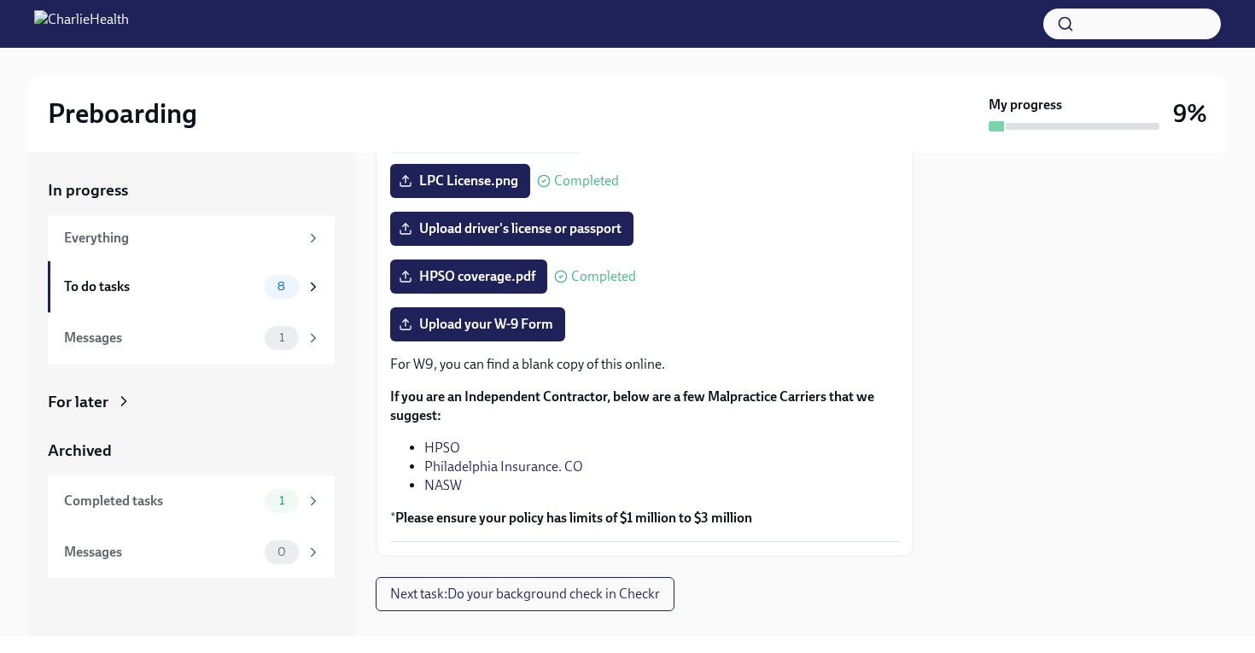
scroll to position [355, 0]
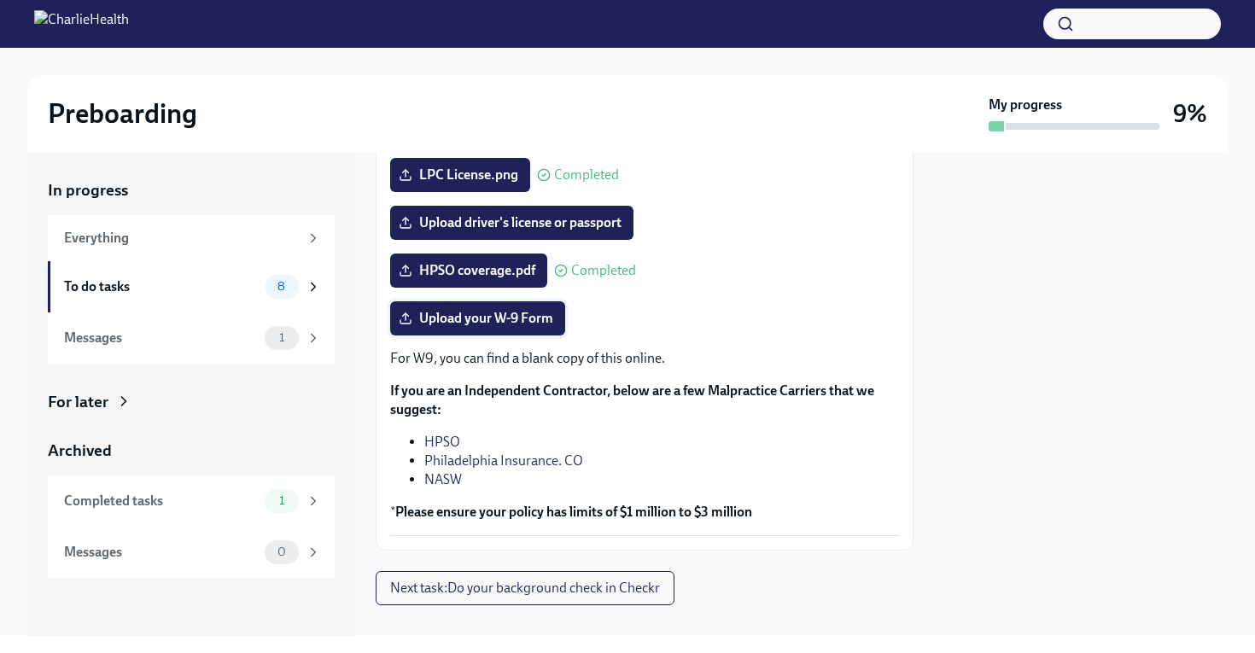
click at [514, 316] on span "Upload your W-9 Form" at bounding box center [477, 318] width 151 height 17
click at [0, 0] on input "Upload your W-9 Form" at bounding box center [0, 0] width 0 height 0
click at [444, 324] on span "Upload your W-9 Form" at bounding box center [477, 318] width 151 height 17
click at [0, 0] on input "Upload your W-9 Form" at bounding box center [0, 0] width 0 height 0
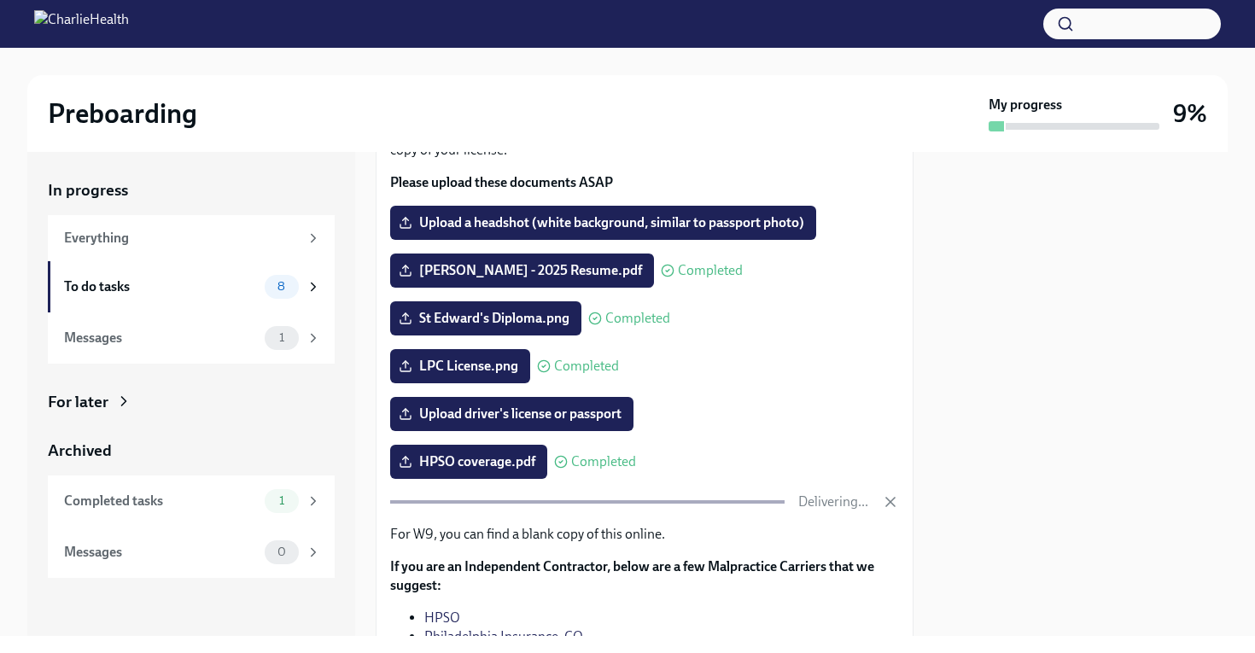
scroll to position [171, 0]
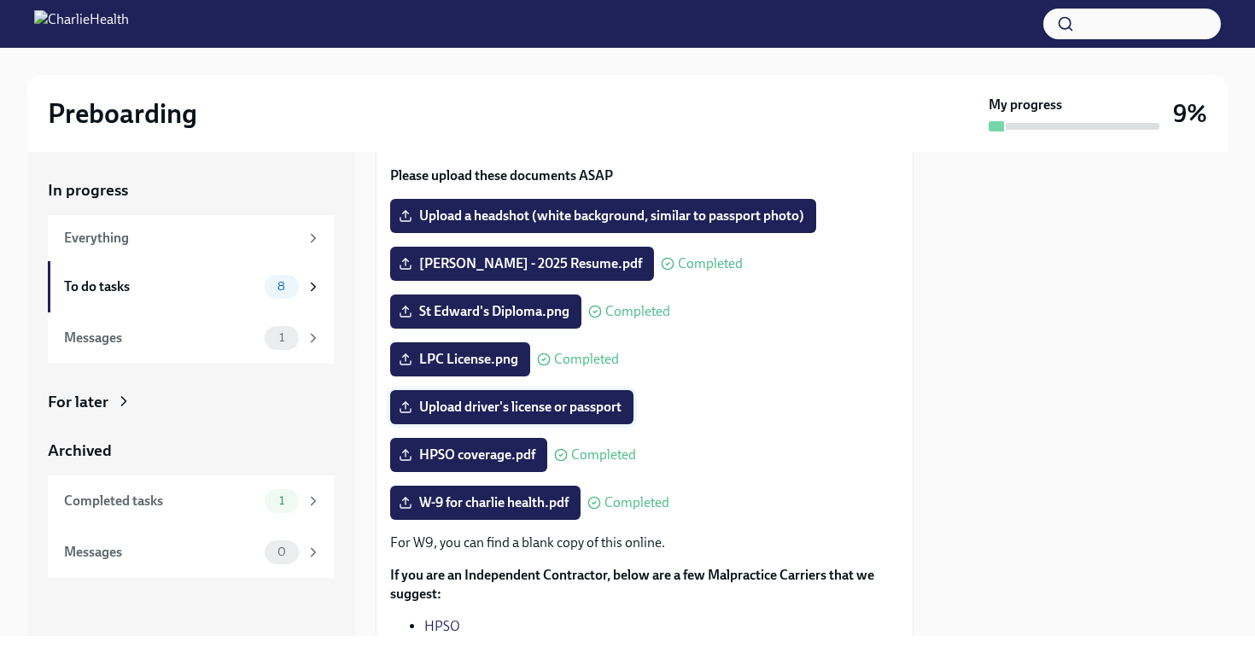
click at [476, 411] on span "Upload driver's license or passport" at bounding box center [511, 407] width 219 height 17
click at [0, 0] on input "Upload driver's license or passport" at bounding box center [0, 0] width 0 height 0
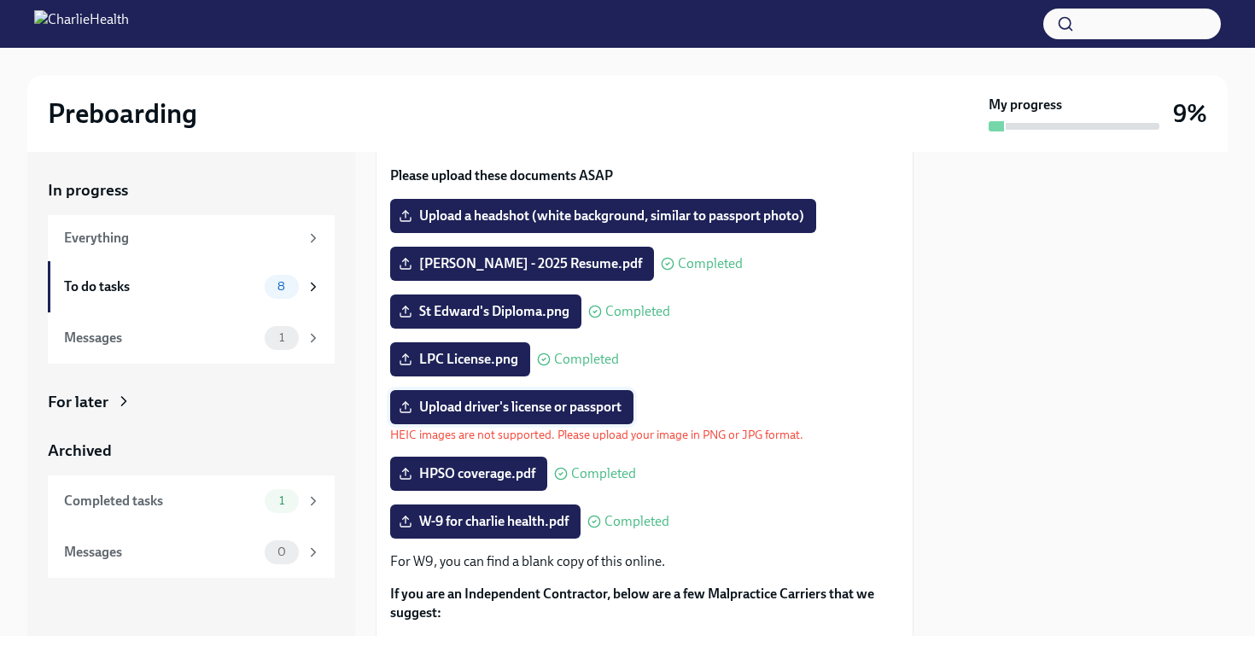
click at [510, 399] on label "Upload driver's license or passport" at bounding box center [511, 407] width 243 height 34
click at [0, 0] on input "Upload driver's license or passport" at bounding box center [0, 0] width 0 height 0
click at [475, 406] on span "Upload driver's license or passport" at bounding box center [511, 407] width 219 height 17
click at [0, 0] on input "Upload driver's license or passport" at bounding box center [0, 0] width 0 height 0
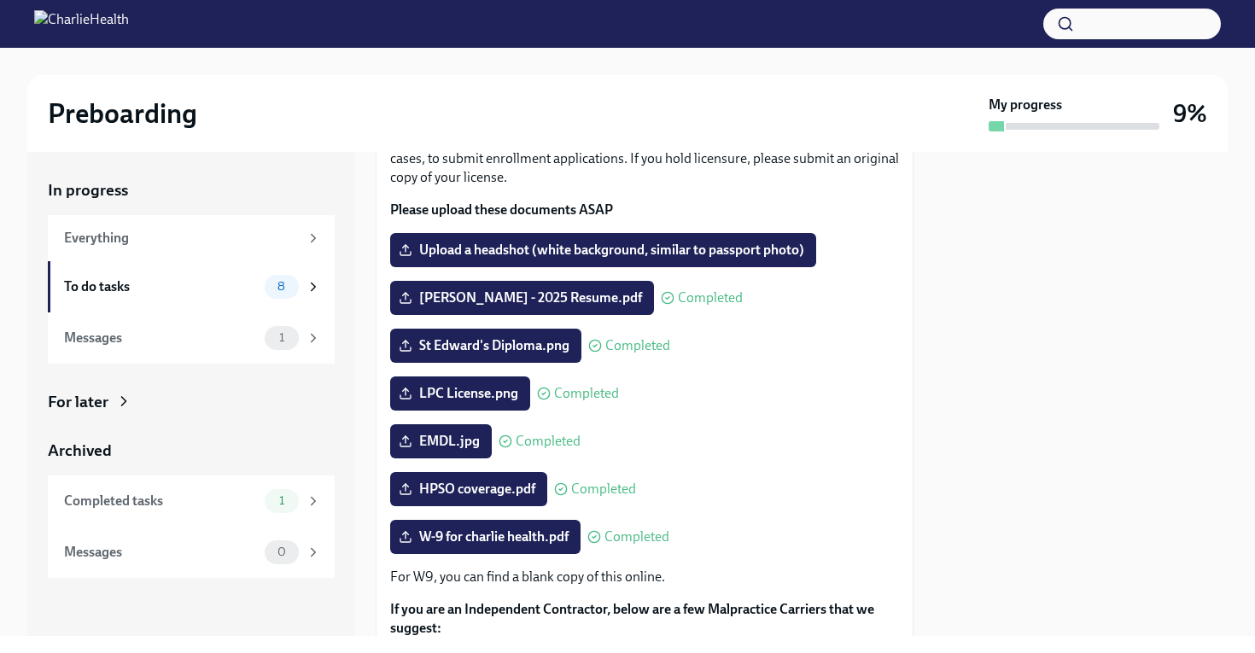
scroll to position [142, 0]
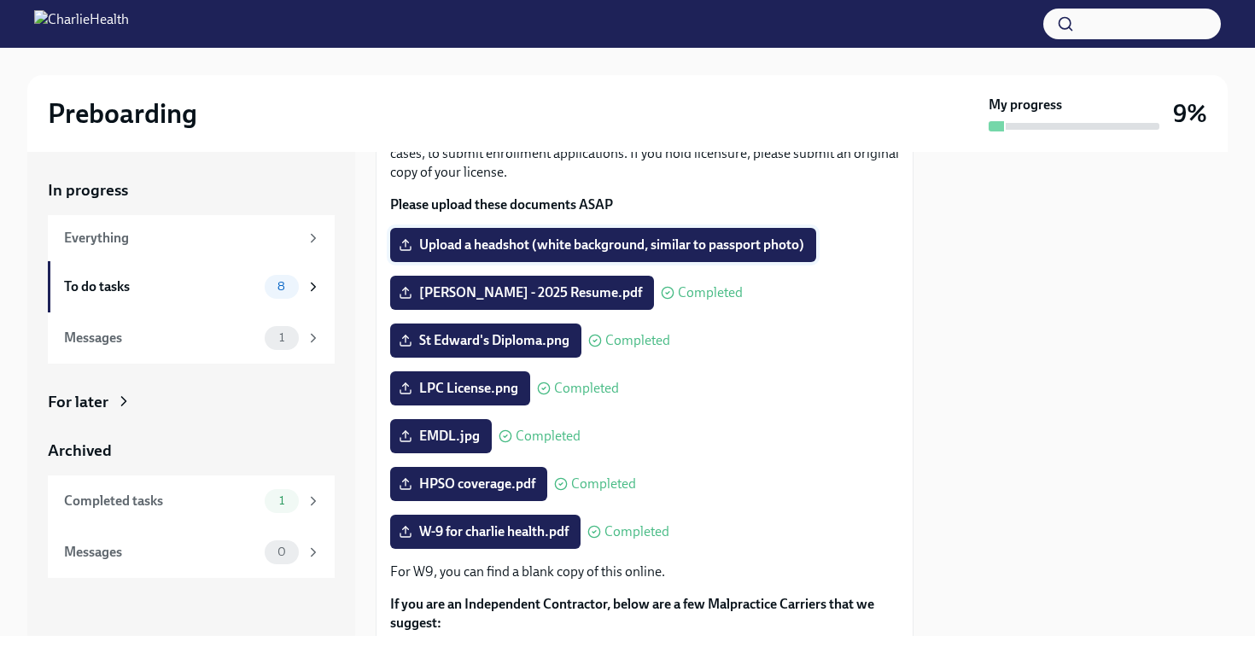
click at [484, 244] on span "Upload a headshot (white background, similar to passport photo)" at bounding box center [603, 244] width 402 height 17
click at [0, 0] on input "Upload a headshot (white background, similar to passport photo)" at bounding box center [0, 0] width 0 height 0
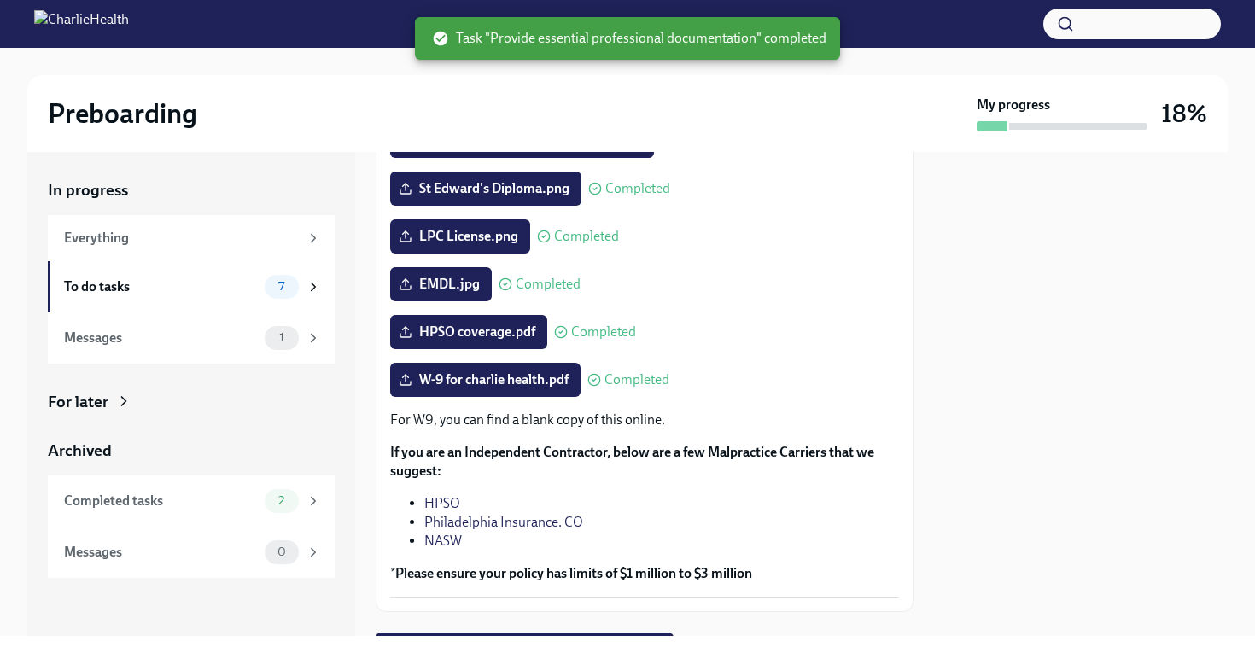
scroll to position [379, 0]
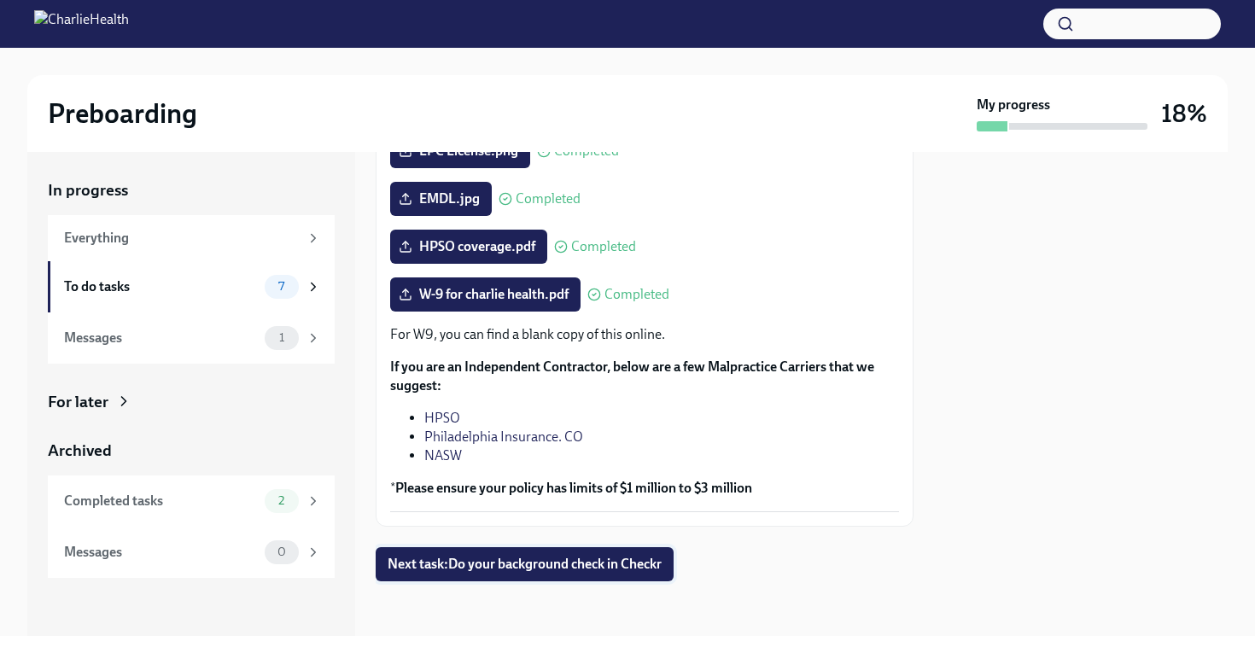
click at [469, 561] on span "Next task : Do your background check in Checkr" at bounding box center [525, 564] width 274 height 17
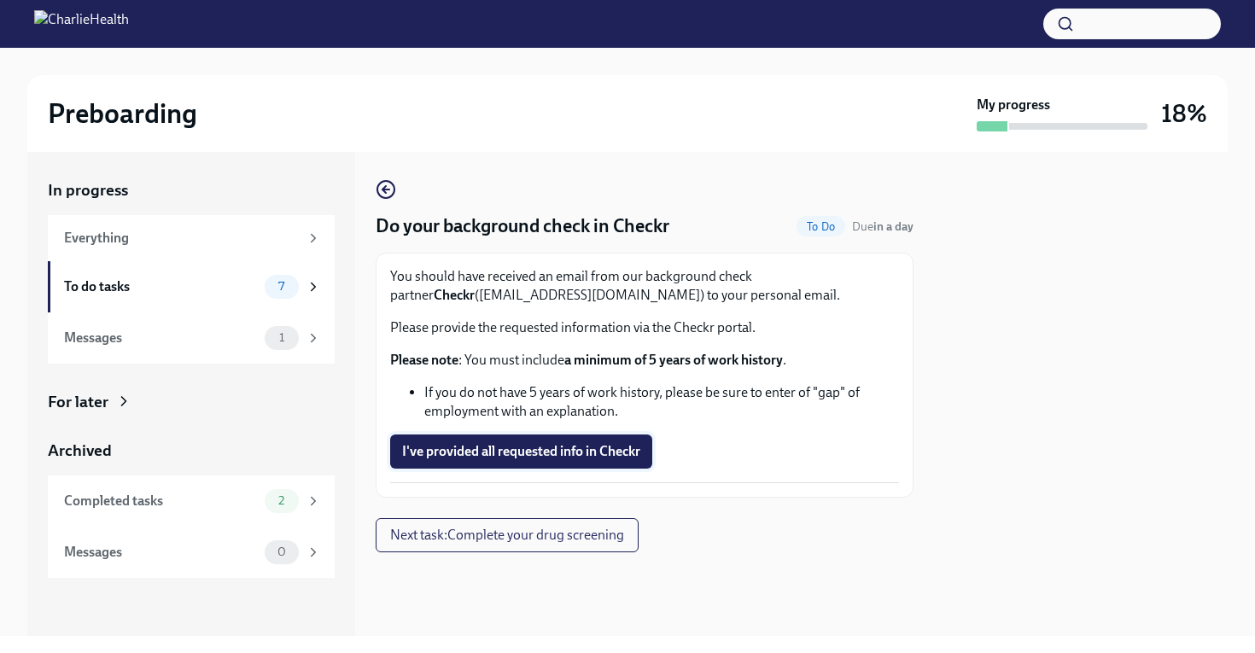
click at [499, 449] on span "I've provided all requested info in Checkr" at bounding box center [521, 451] width 238 height 17
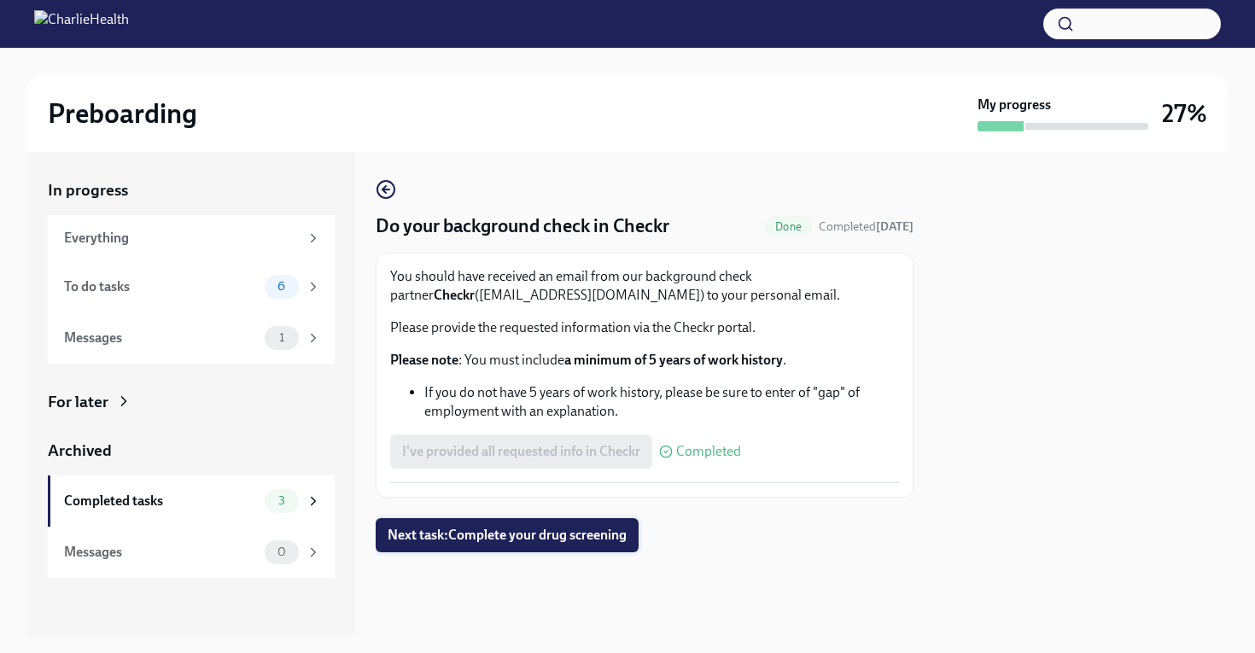
click at [493, 534] on span "Next task : Complete your drug screening" at bounding box center [507, 535] width 239 height 17
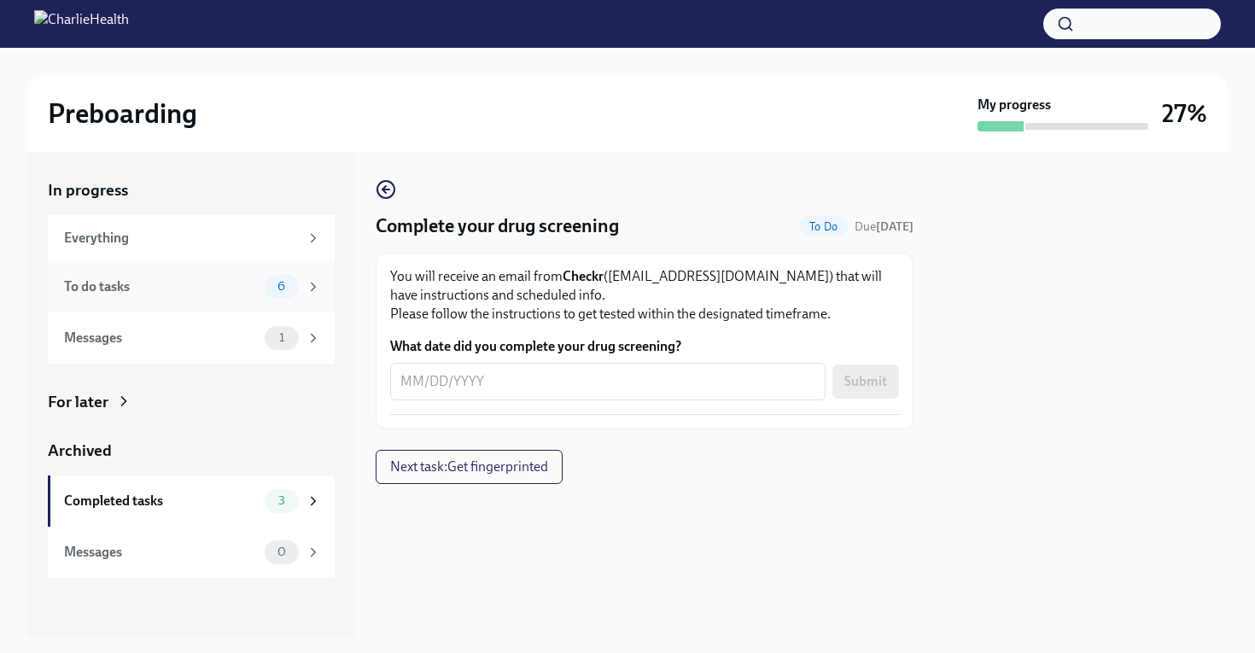
click at [128, 290] on div "To do tasks" at bounding box center [161, 286] width 194 height 19
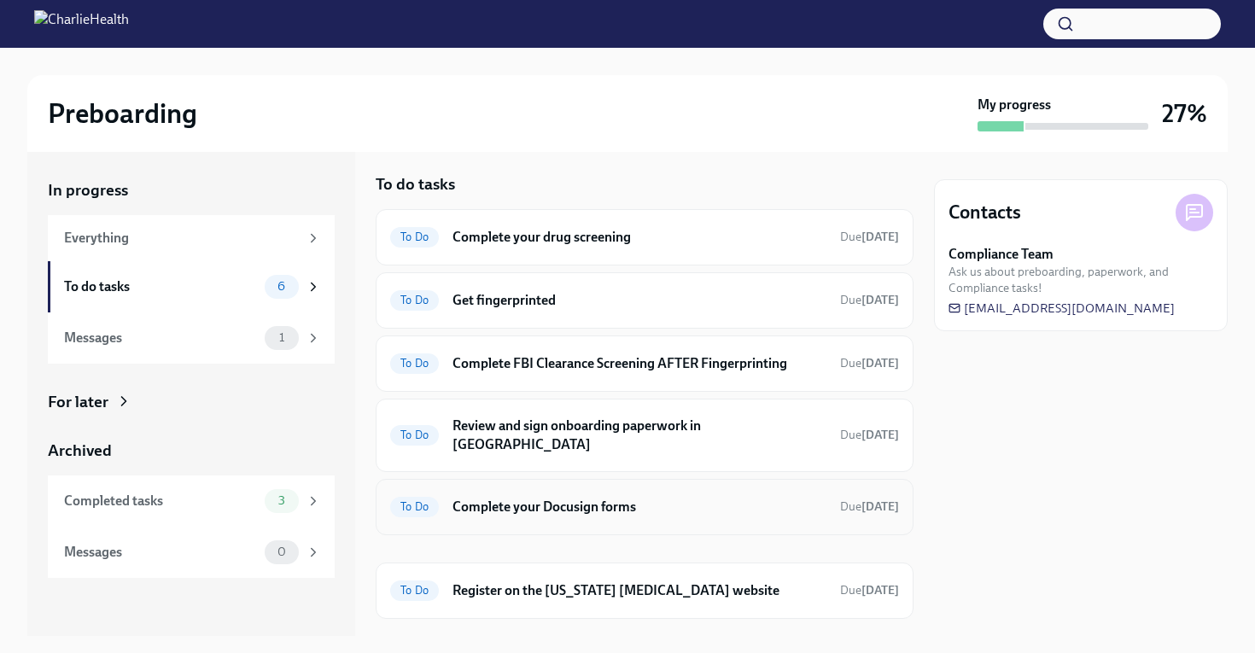
scroll to position [26, 0]
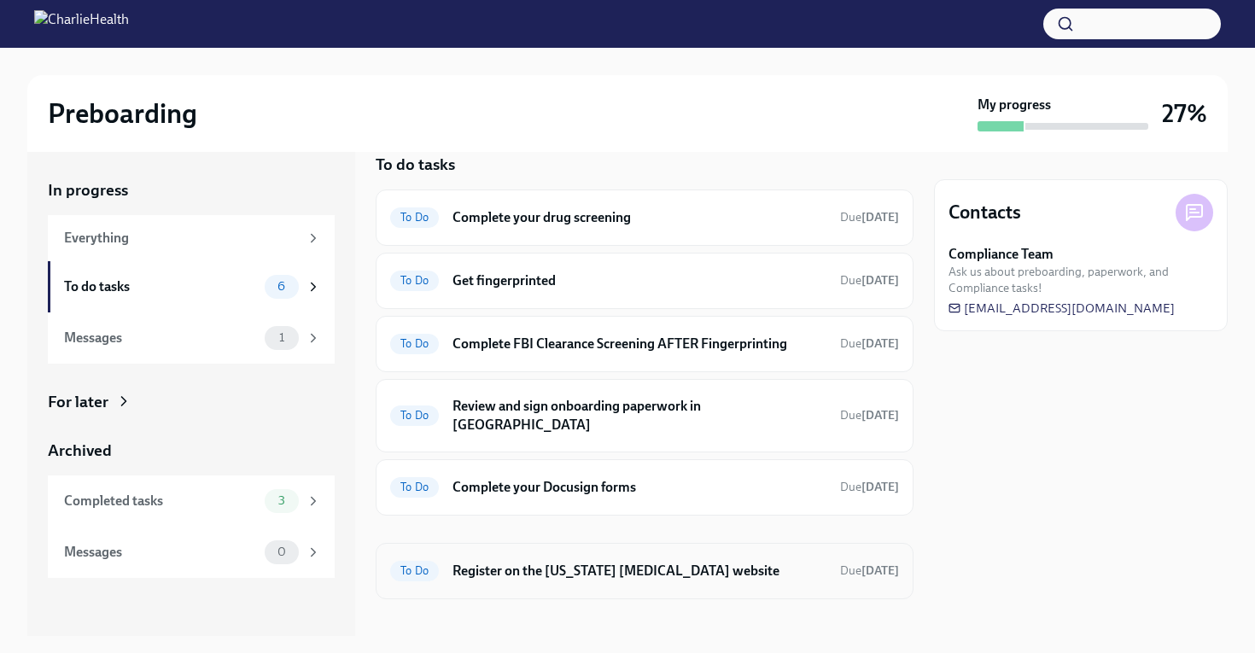
click at [544, 562] on h6 "Register on the [US_STATE] [MEDICAL_DATA] website" at bounding box center [639, 571] width 374 height 19
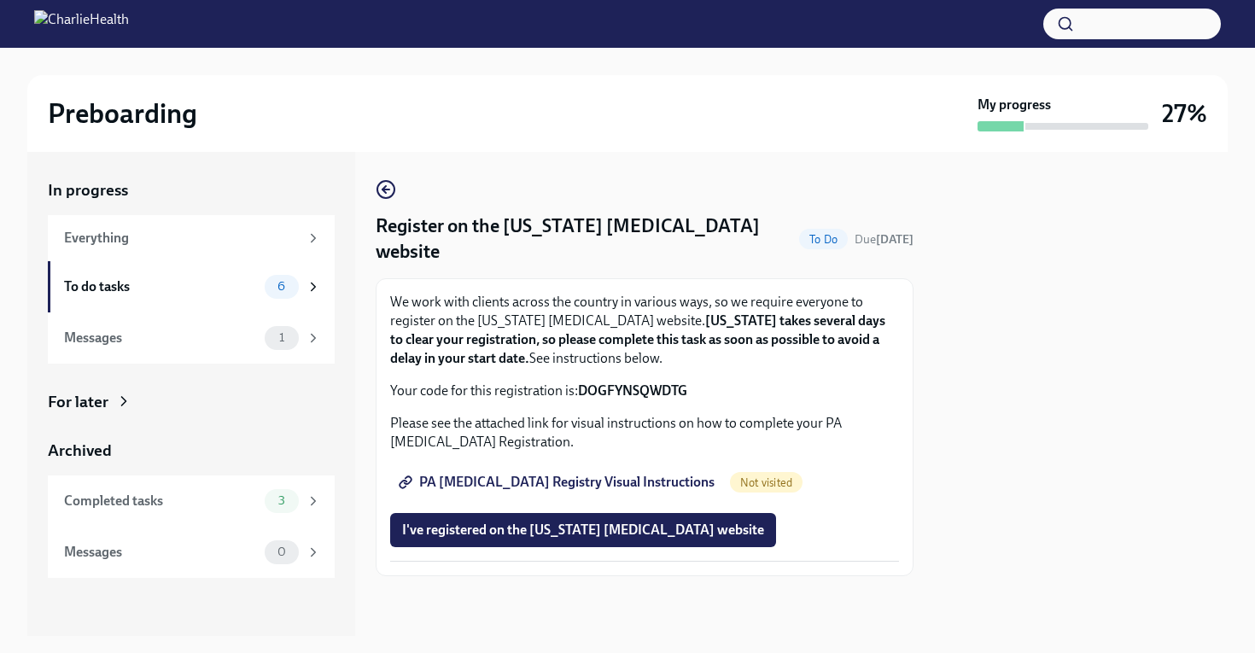
click at [521, 474] on span "PA [MEDICAL_DATA] Registry Visual Instructions" at bounding box center [558, 482] width 312 height 17
drag, startPoint x: 580, startPoint y: 365, endPoint x: 691, endPoint y: 363, distance: 110.1
click at [691, 382] on p "Your code for this registration is: DOGFYNSQWDTG" at bounding box center [644, 391] width 509 height 19
copy strong "DOGFYNSQWDTG"
click at [492, 522] on span "I've registered on the [US_STATE] [MEDICAL_DATA] website" at bounding box center [583, 530] width 362 height 17
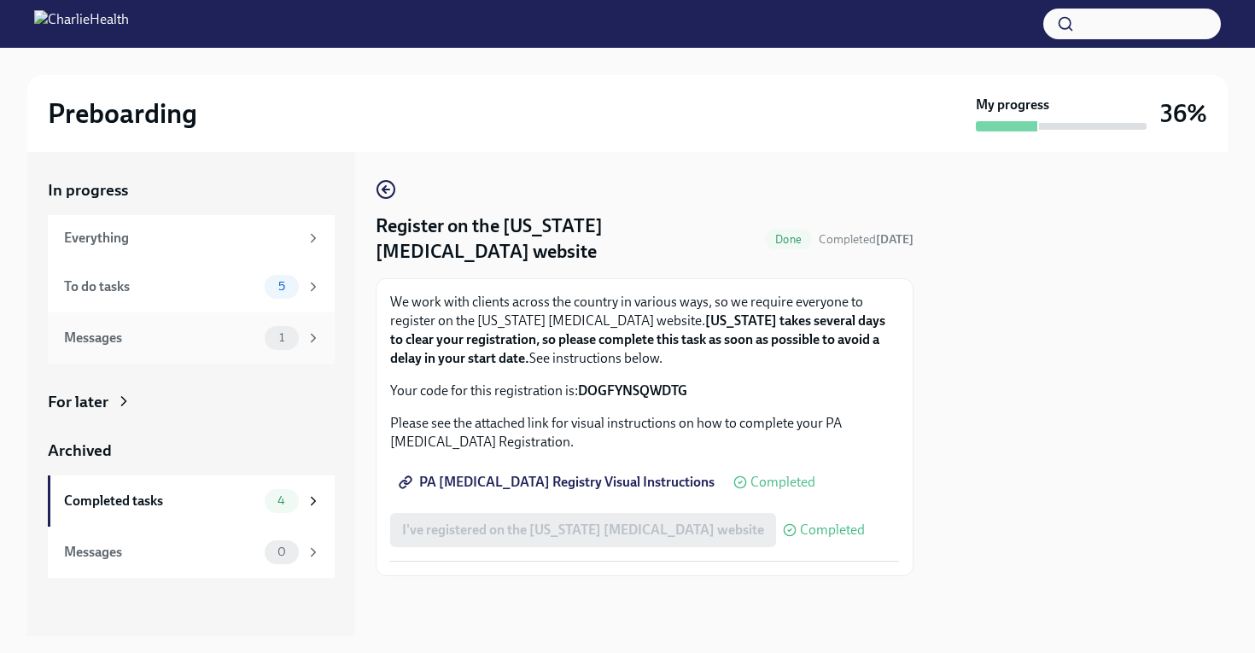
click at [194, 330] on div "Messages" at bounding box center [161, 338] width 194 height 19
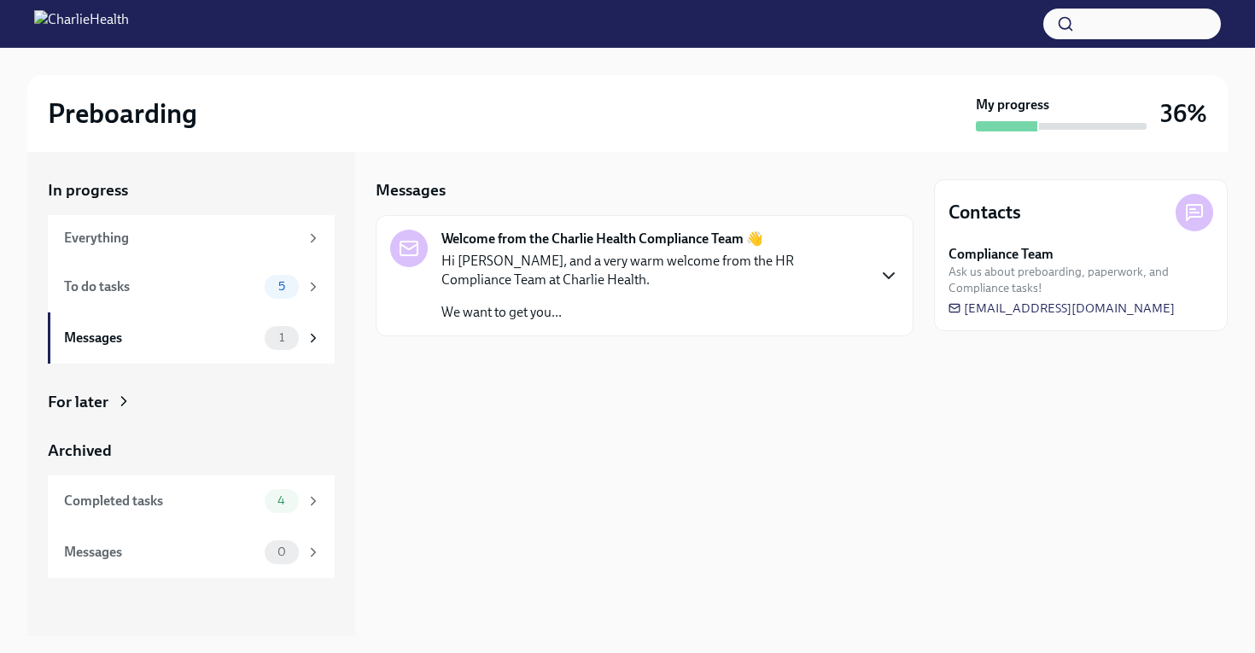
click at [897, 273] on icon "button" at bounding box center [888, 275] width 20 height 20
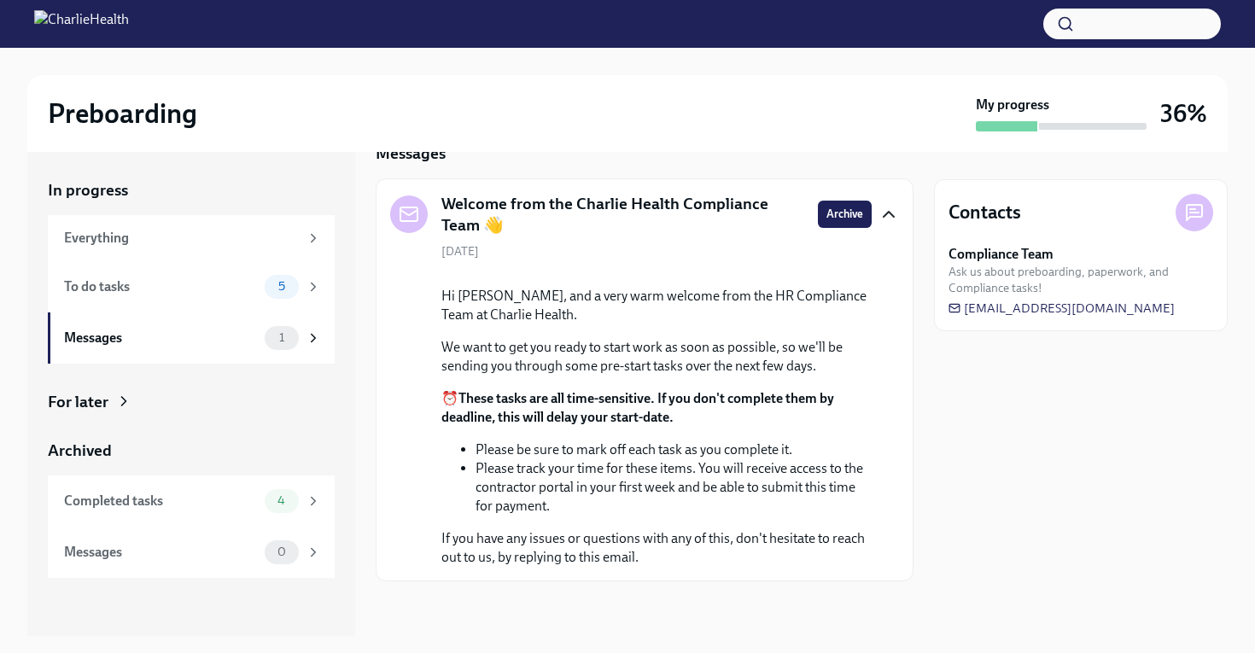
scroll to position [160, 0]
click at [169, 289] on div "To do tasks" at bounding box center [161, 286] width 194 height 19
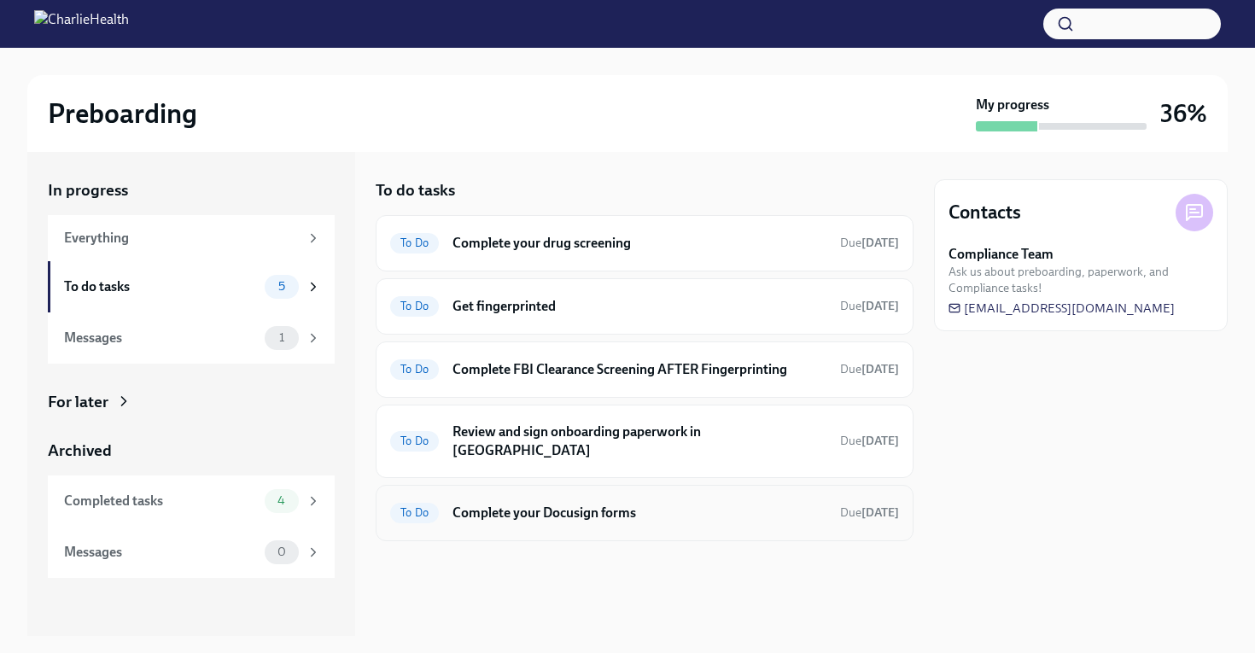
click at [512, 504] on h6 "Complete your Docusign forms" at bounding box center [639, 513] width 374 height 19
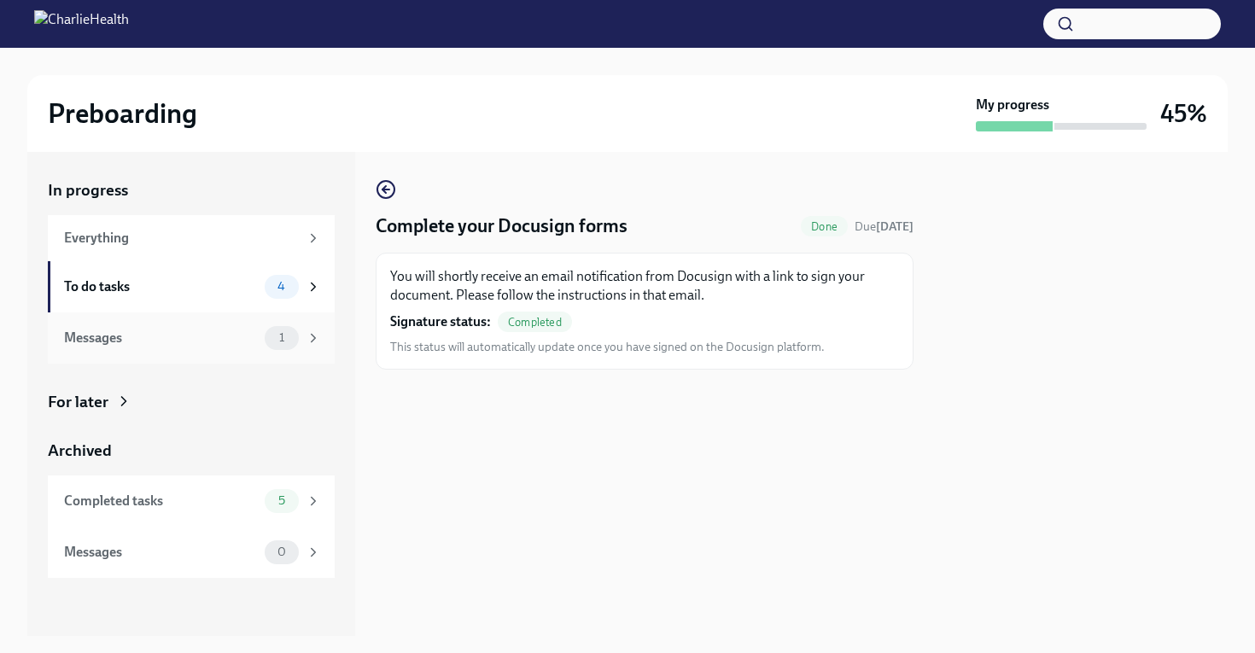
click at [215, 338] on div "Messages" at bounding box center [161, 338] width 194 height 19
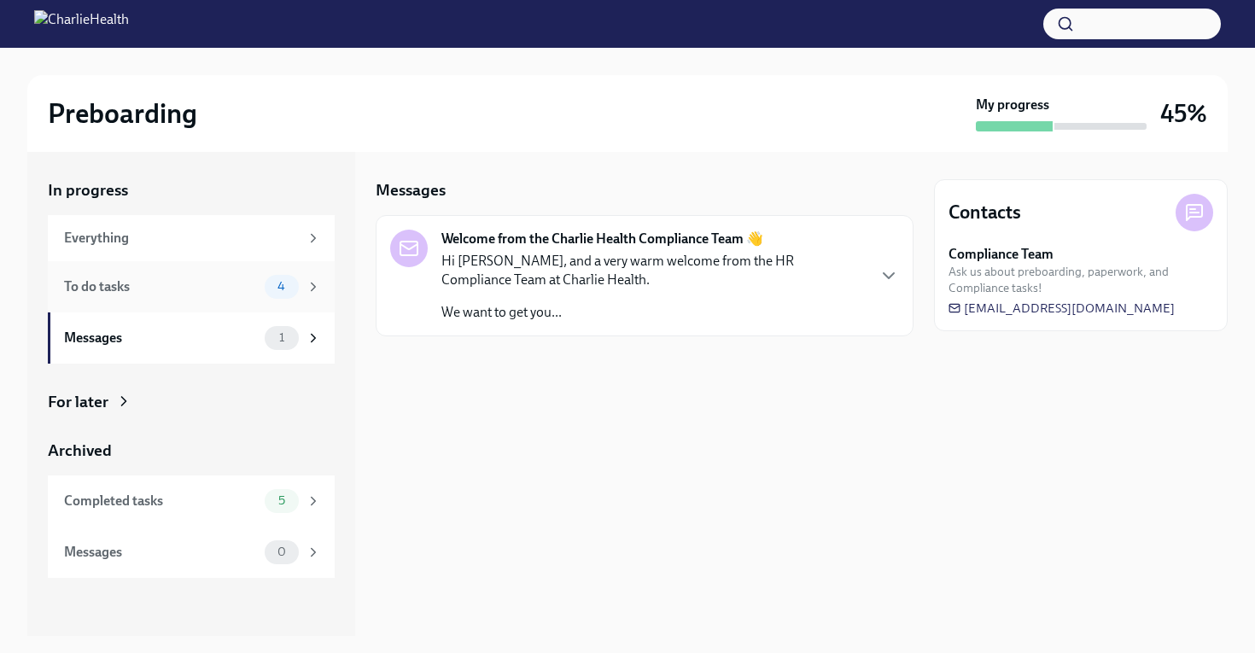
click at [207, 289] on div "To do tasks" at bounding box center [161, 286] width 194 height 19
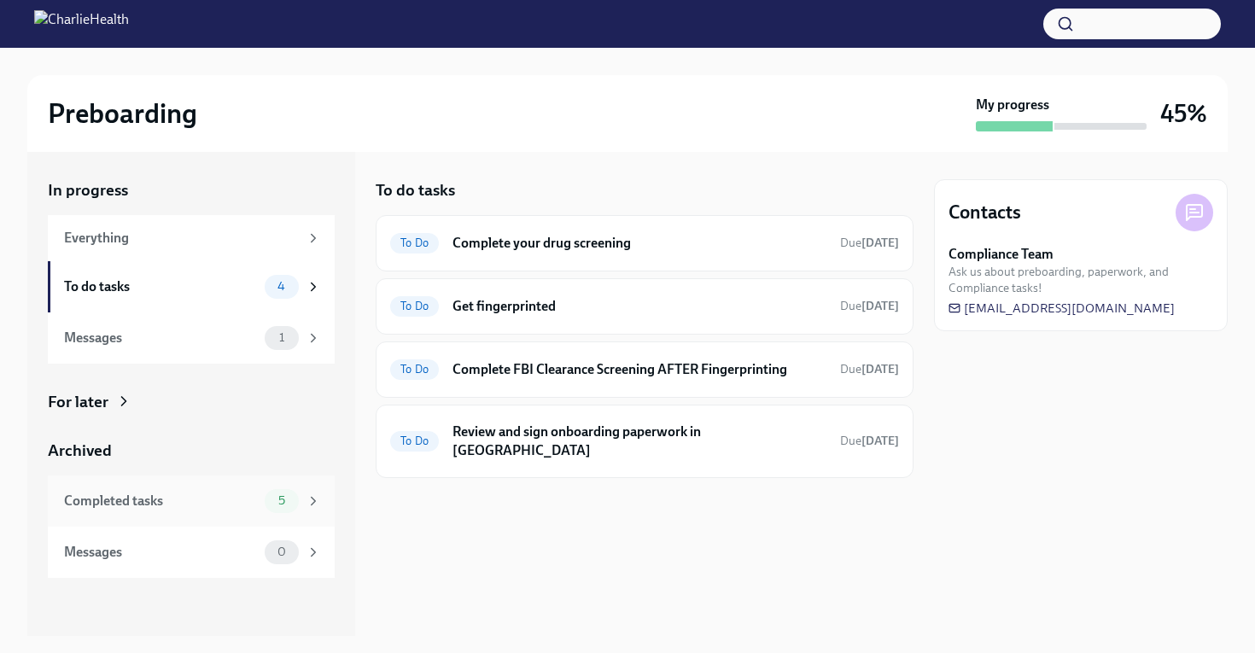
click at [144, 500] on div "Completed tasks" at bounding box center [161, 501] width 194 height 19
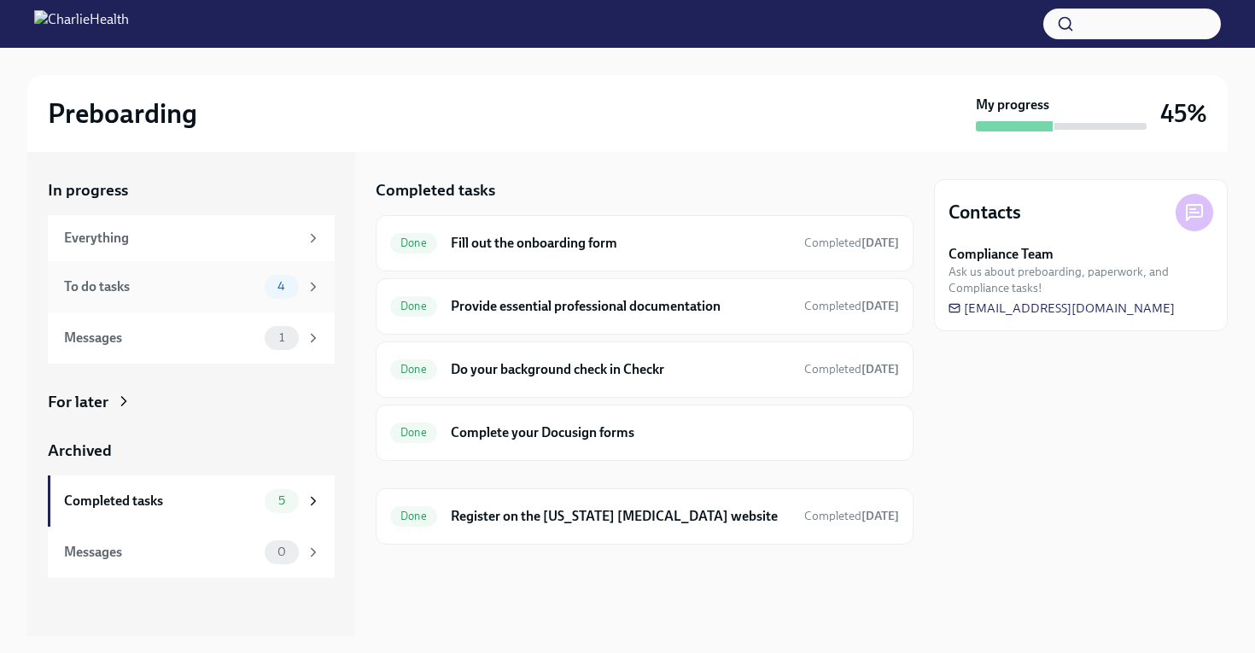
click at [173, 292] on div "To do tasks" at bounding box center [161, 286] width 194 height 19
